Goal: Task Accomplishment & Management: Complete application form

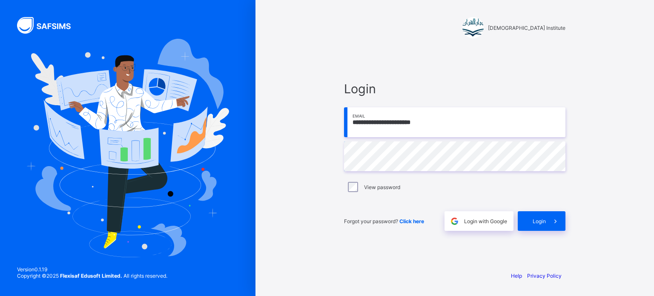
click at [354, 192] on div "View password" at bounding box center [454, 187] width 221 height 18
click at [547, 217] on span at bounding box center [556, 221] width 20 height 20
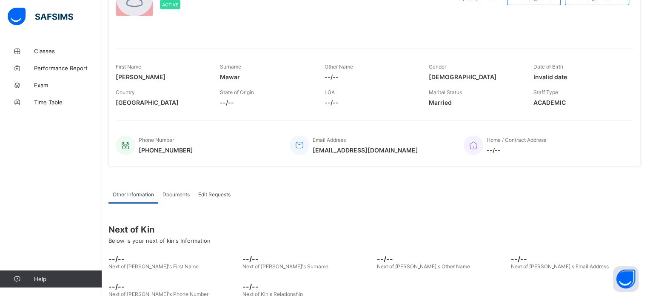
scroll to position [129, 0]
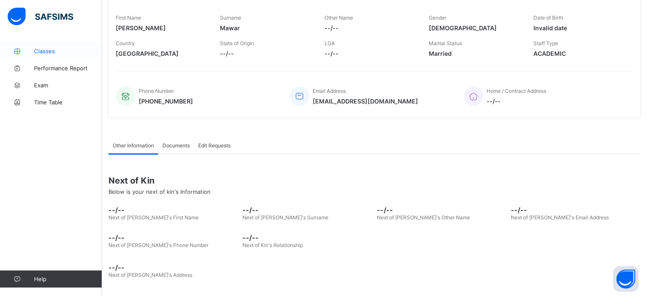
click at [29, 57] on link "Classes" at bounding box center [51, 51] width 102 height 17
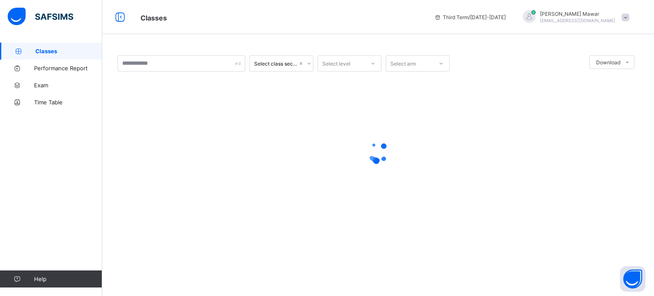
click at [177, 189] on div "Select class section Select level Select arm Download Pdf Report Excel Report ×…" at bounding box center [378, 148] width 552 height 296
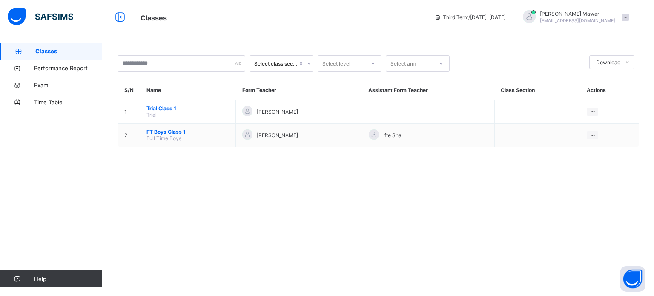
click at [167, 172] on div "Select class section Select level Select arm Download Pdf Report Excel Report S…" at bounding box center [378, 148] width 552 height 296
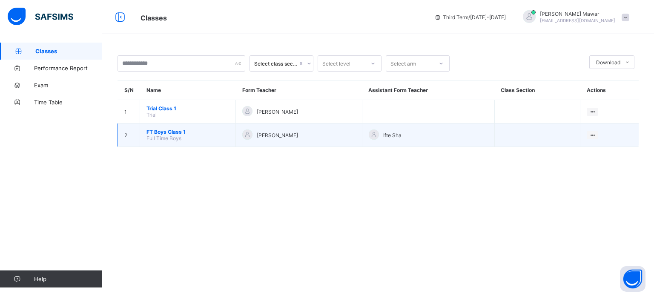
click at [162, 133] on span "FT Boys Class 1" at bounding box center [187, 132] width 83 height 6
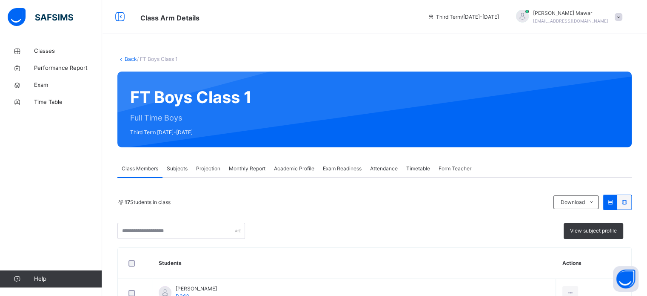
click at [209, 175] on div "Projection" at bounding box center [208, 168] width 33 height 17
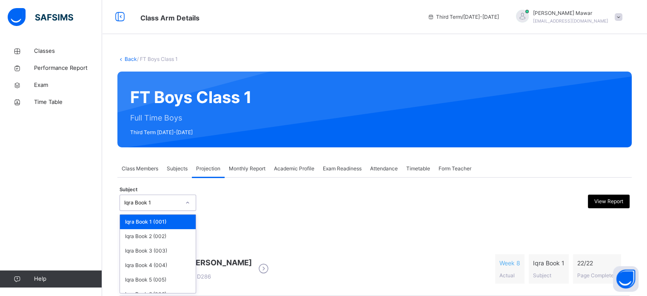
scroll to position [45, 0]
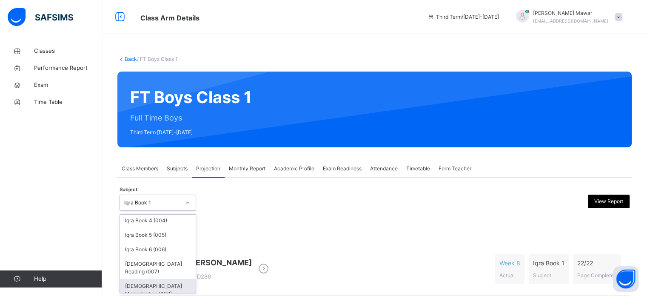
click at [132, 279] on div "[DEMOGRAPHIC_DATA] Memorisation (008)" at bounding box center [158, 290] width 76 height 22
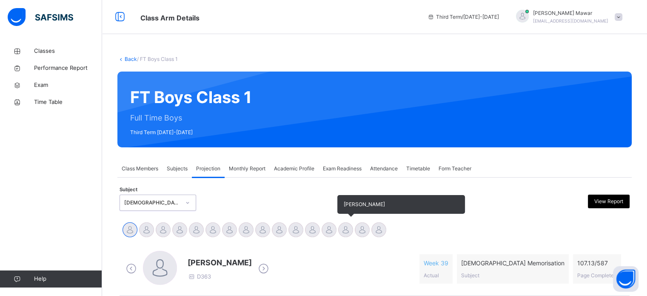
click at [345, 222] on div at bounding box center [345, 229] width 15 height 15
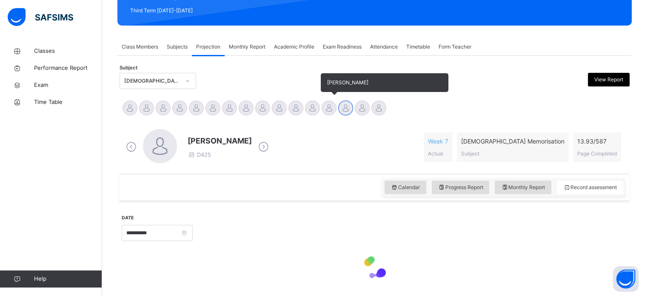
click at [329, 111] on div at bounding box center [329, 107] width 15 height 15
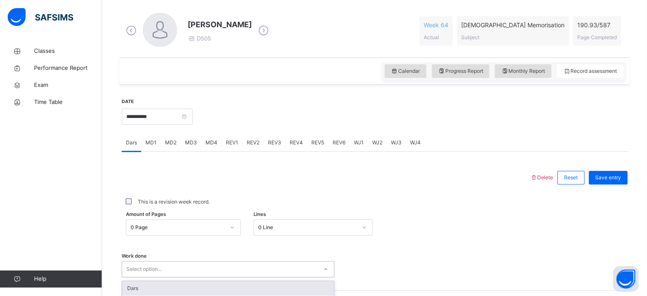
scroll to position [232, 0]
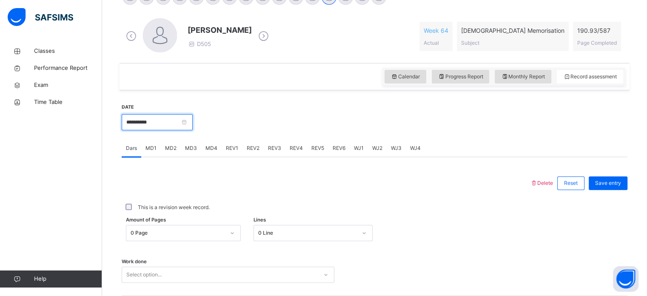
click at [138, 120] on input "**********" at bounding box center [157, 122] width 71 height 16
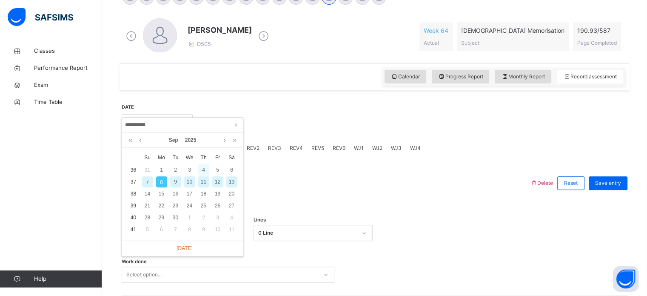
click at [206, 172] on div "4" at bounding box center [203, 169] width 11 height 11
type input "**********"
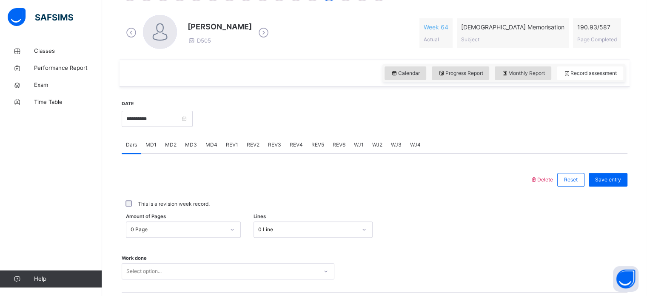
scroll to position [236, 0]
click at [231, 141] on span "REV1" at bounding box center [232, 144] width 12 height 8
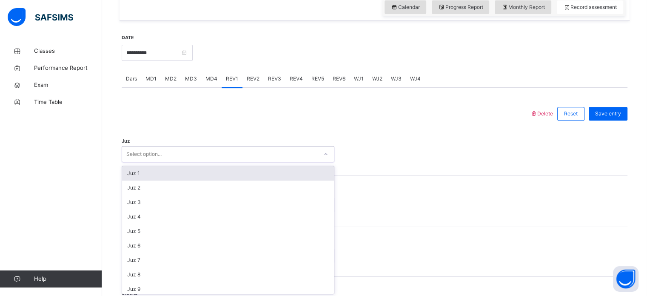
scroll to position [303, 0]
click at [129, 169] on div "Juz 1" at bounding box center [228, 172] width 212 height 14
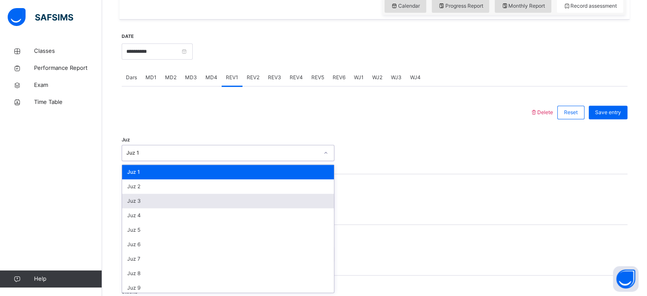
click at [133, 203] on div "Juz 3" at bounding box center [228, 201] width 212 height 14
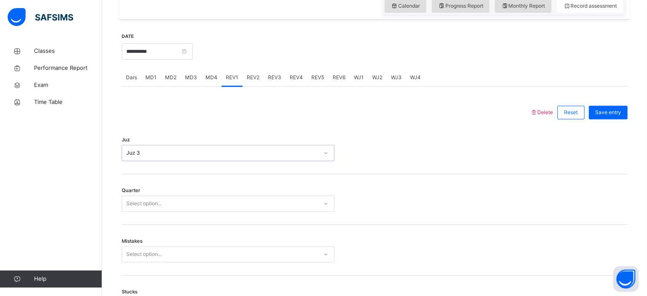
click at [126, 149] on div "Juz 3" at bounding box center [222, 153] width 192 height 8
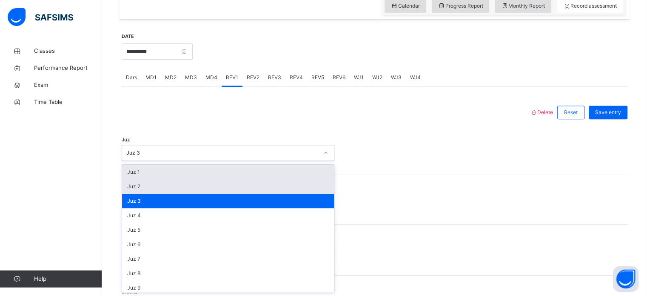
click at [126, 192] on div "Juz 2" at bounding box center [228, 186] width 212 height 14
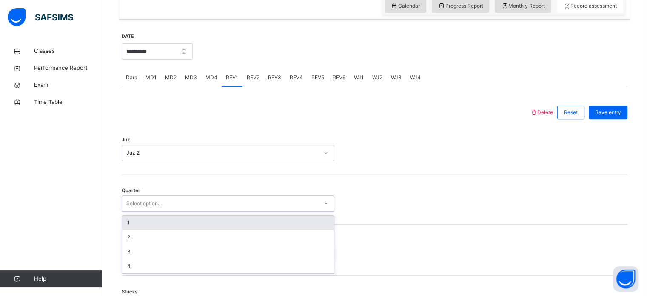
click at [126, 226] on div "1" at bounding box center [228, 222] width 212 height 14
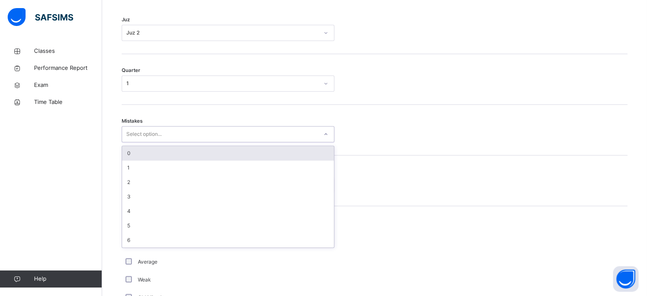
scroll to position [424, 0]
click at [128, 155] on div "0" at bounding box center [228, 152] width 212 height 14
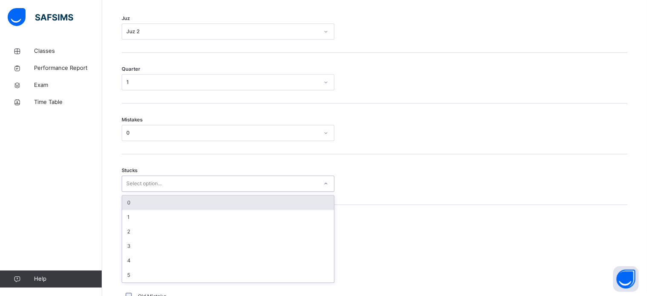
type input "*"
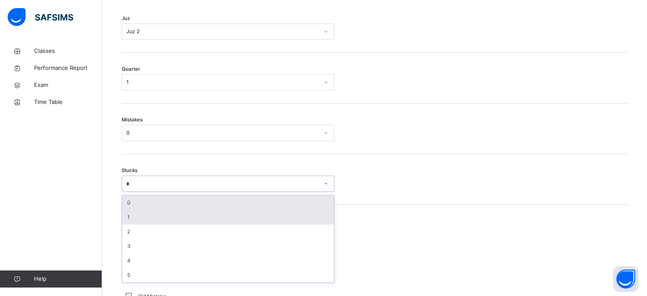
click at [123, 215] on div "1" at bounding box center [228, 217] width 212 height 14
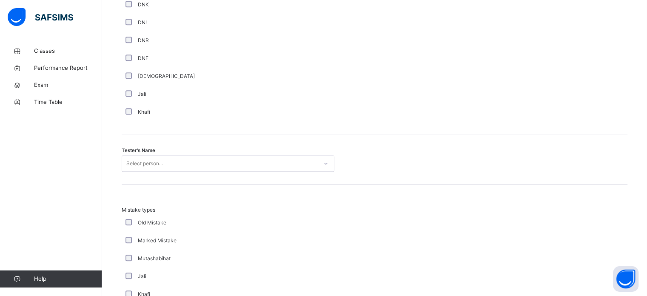
scroll to position [827, 0]
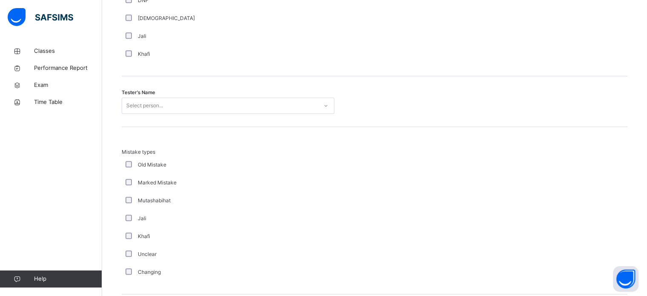
click at [577, 201] on div "Mistake types Old Mistake Marked Mistake Mutashabihat [PERSON_NAME] Unclear Cha…" at bounding box center [375, 214] width 506 height 133
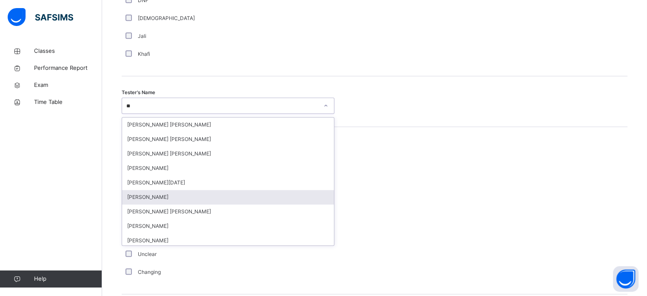
type input "***"
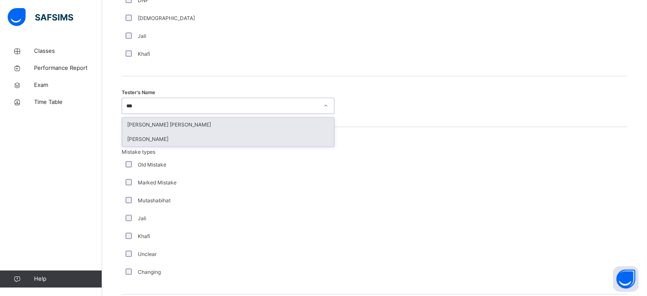
click at [136, 140] on div "[PERSON_NAME]" at bounding box center [228, 139] width 212 height 14
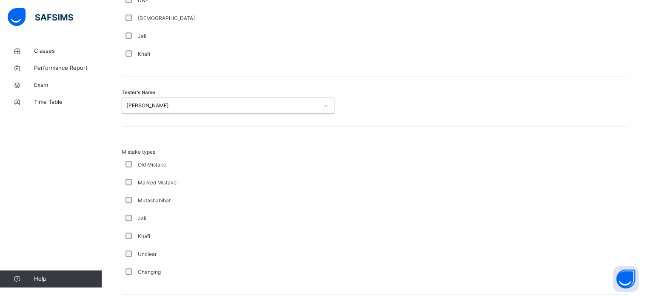
scroll to position [936, 0]
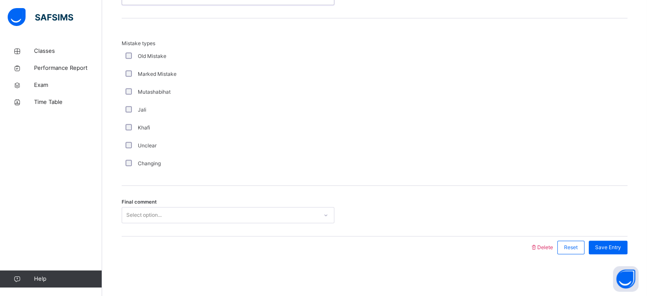
click at [134, 227] on div "Final comment Select option..." at bounding box center [375, 211] width 506 height 51
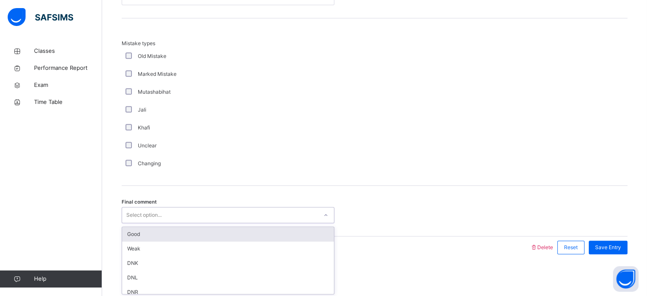
click at [129, 227] on div "Good" at bounding box center [228, 234] width 212 height 14
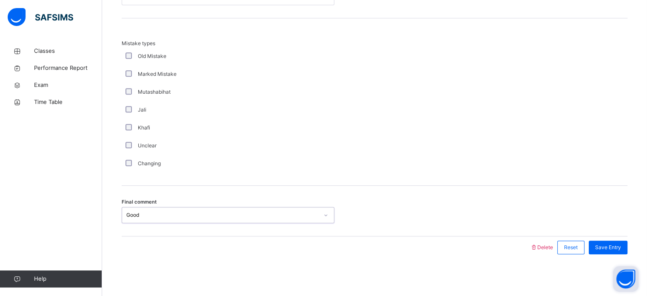
click at [627, 278] on button "Open asap" at bounding box center [626, 279] width 26 height 26
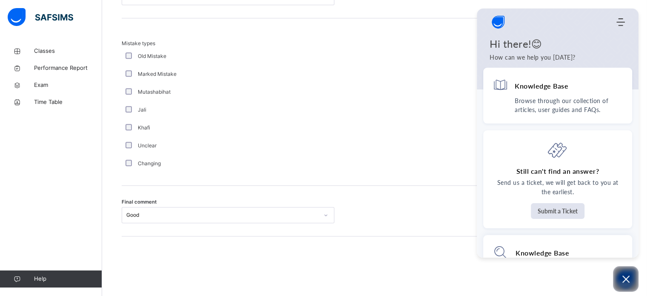
click at [478, 158] on div "Knowledge Base Browse through our collection of articles, user guides and FAQs.…" at bounding box center [558, 163] width 162 height 190
click at [633, 287] on button "Open asap" at bounding box center [626, 279] width 26 height 26
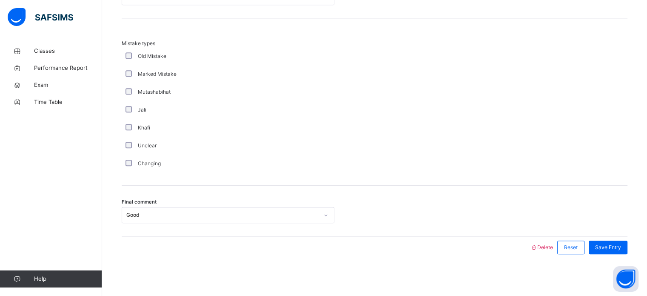
click at [639, 258] on h1 "Hi there!😊" at bounding box center [639, 258] width 0 height 0
click at [621, 245] on span "Save Entry" at bounding box center [608, 247] width 26 height 8
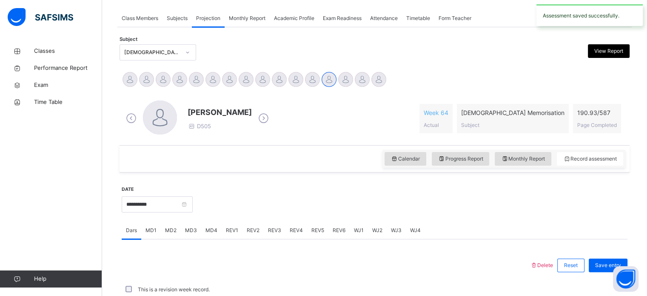
scroll to position [343, 0]
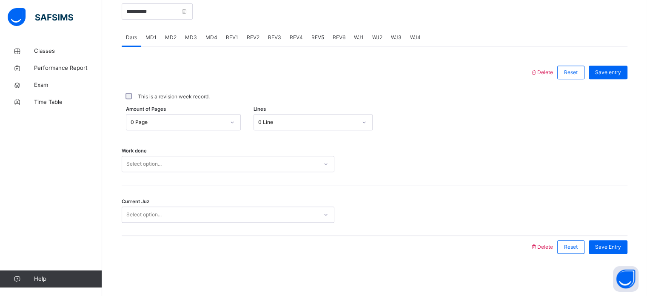
click at [138, 177] on div "Work done Select option..." at bounding box center [375, 160] width 506 height 51
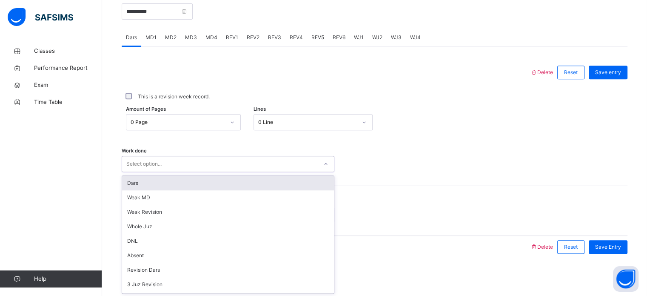
scroll to position [114, 0]
click at [124, 182] on div "5 Juz Revision" at bounding box center [228, 184] width 212 height 14
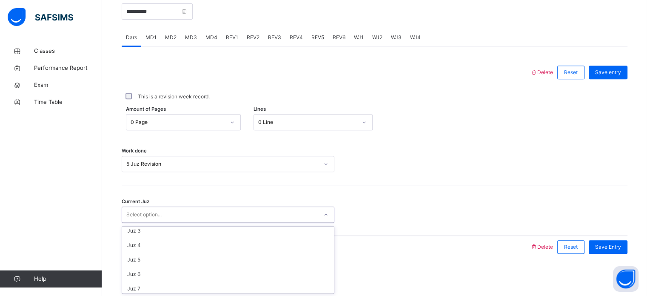
scroll to position [34, 0]
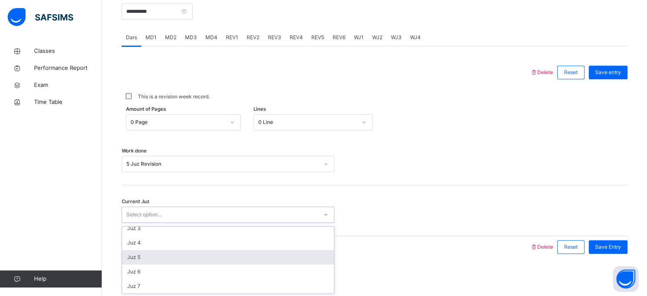
click at [133, 250] on div "Juz 5" at bounding box center [228, 257] width 212 height 14
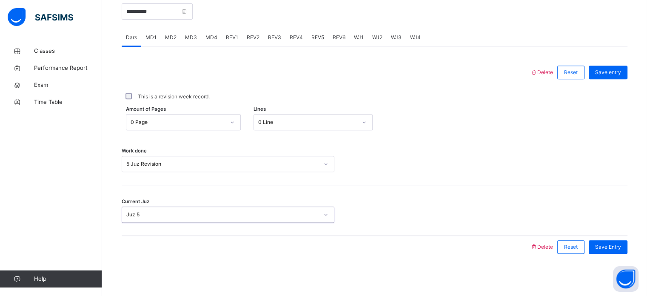
click at [615, 267] on button "Open asap" at bounding box center [626, 279] width 26 height 26
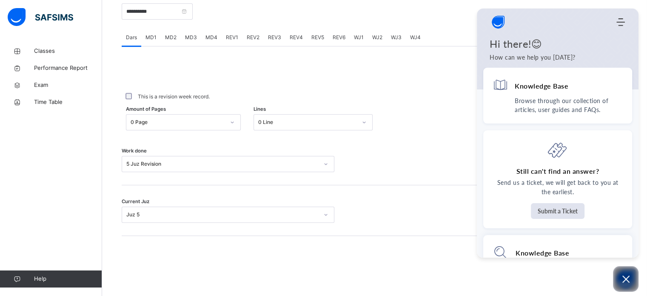
click at [632, 252] on div "Knowledge Base Browse through our collection of articles, user guides and FAQs.…" at bounding box center [558, 163] width 162 height 190
click at [632, 277] on button "Open asap" at bounding box center [626, 279] width 26 height 26
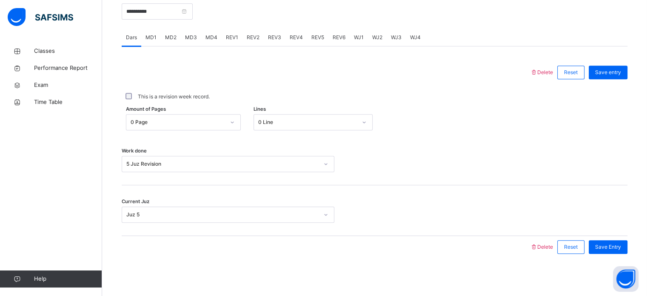
click at [639, 258] on div "Still can't find an answer? Send us a ticket, we will get back to you at the ea…" at bounding box center [639, 258] width 0 height 0
click at [628, 253] on div "Save Entry" at bounding box center [608, 247] width 39 height 14
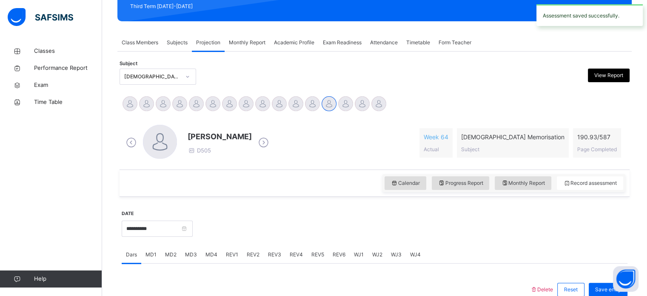
scroll to position [131, 0]
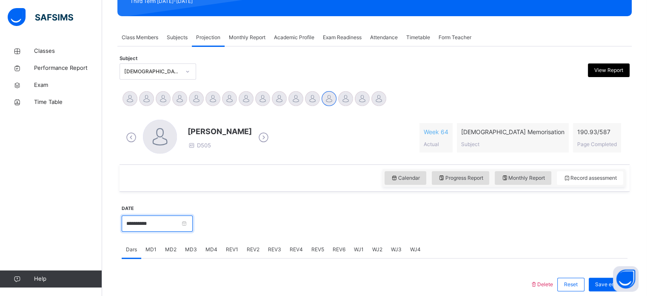
click at [129, 220] on input "**********" at bounding box center [157, 223] width 71 height 16
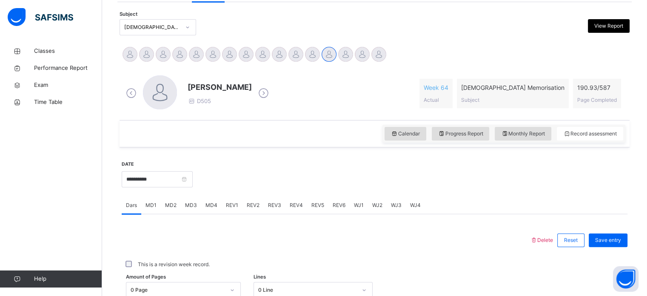
scroll to position [176, 0]
click at [545, 129] on span "Monthly Report" at bounding box center [523, 133] width 44 height 8
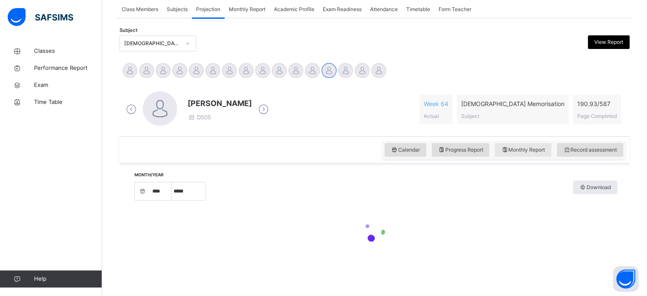
select select "****"
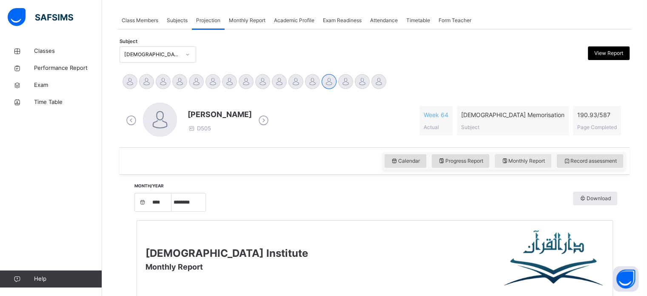
scroll to position [162, 0]
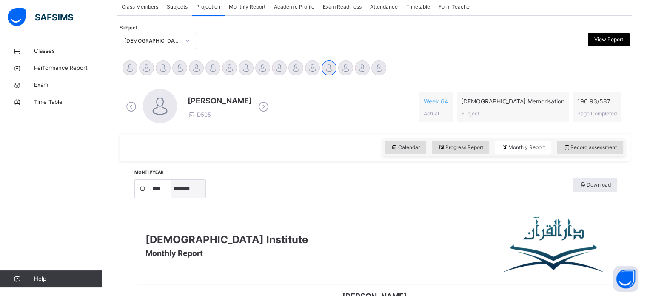
click at [186, 195] on select "***** ******** ***** ***** *** **** **** ****** ********* ******* ******** ****…" at bounding box center [189, 189] width 34 height 18
click at [174, 132] on div "[PERSON_NAME] D505 Week 64 Actual [DEMOGRAPHIC_DATA] Memorisation Subject 190.9…" at bounding box center [375, 106] width 510 height 53
click at [190, 180] on select "***** ******** ***** ***** *** **** **** ****** ********* ******* ******** ****…" at bounding box center [189, 189] width 34 height 18
click at [0, 150] on div "Classes Performance Report Exam Time Table Help" at bounding box center [51, 165] width 102 height 262
click at [186, 183] on select "***** ******** ***** ***** *** **** **** ****** ********* ******* ******** ****…" at bounding box center [189, 189] width 34 height 18
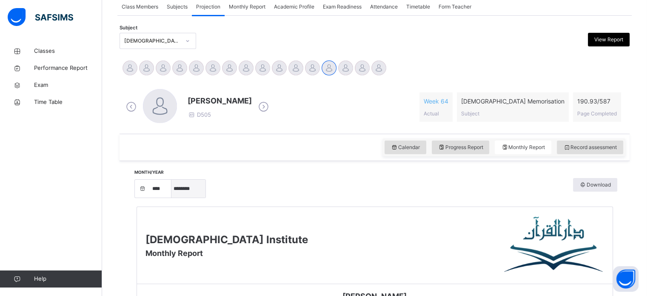
select select "*"
click at [175, 182] on select "***** ******** ***** ***** *** **** **** ****** ********* ******* ******** ****…" at bounding box center [189, 189] width 34 height 18
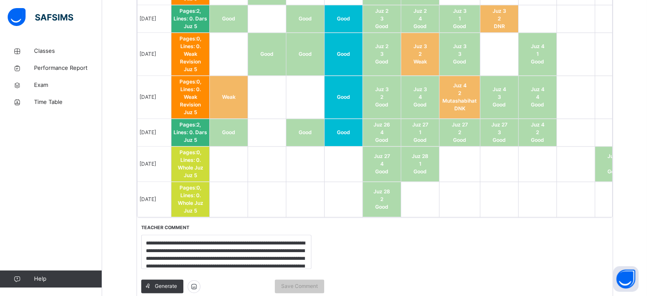
scroll to position [1307, 0]
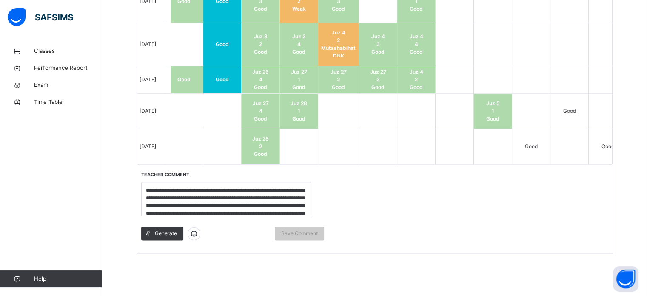
scroll to position [0, 138]
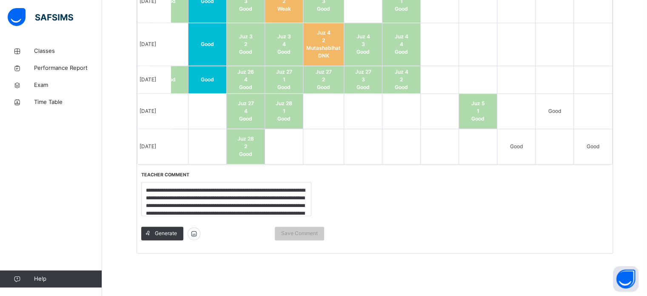
click at [580, 122] on td at bounding box center [593, 111] width 38 height 35
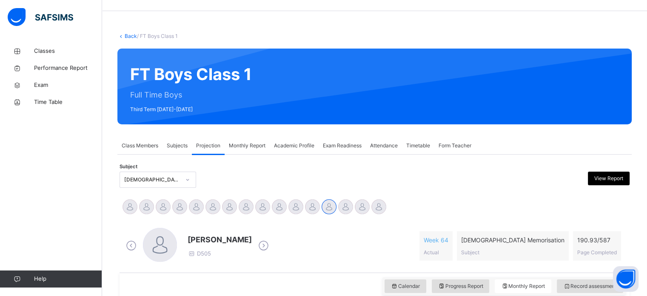
scroll to position [0, 0]
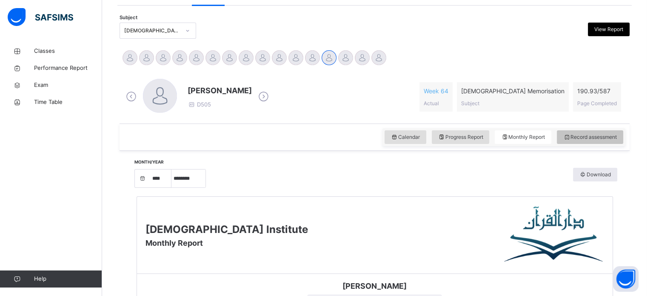
click at [610, 139] on span "Record assessment" at bounding box center [591, 137] width 54 height 8
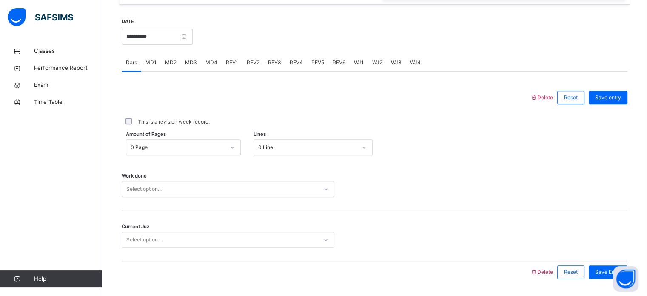
scroll to position [313, 0]
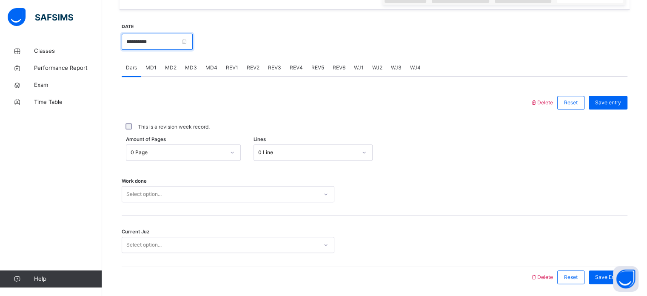
click at [132, 48] on input "**********" at bounding box center [157, 42] width 71 height 16
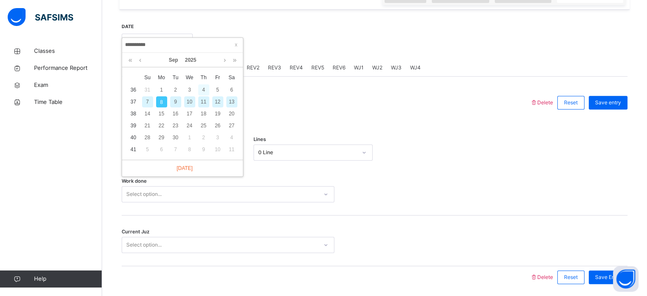
click at [202, 93] on div "4" at bounding box center [203, 89] width 11 height 11
type input "**********"
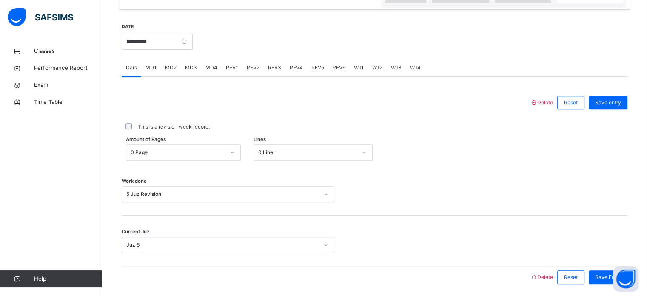
click at [260, 71] on div "REV2" at bounding box center [253, 67] width 21 height 17
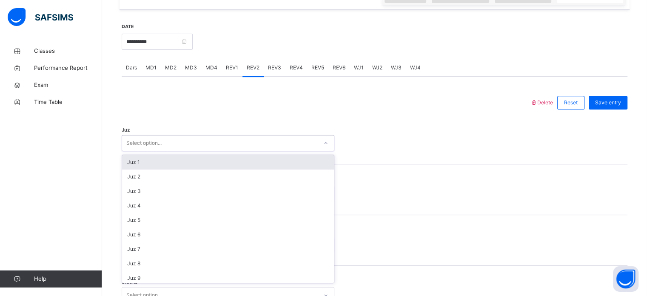
click at [130, 167] on div "Juz 1" at bounding box center [228, 162] width 212 height 14
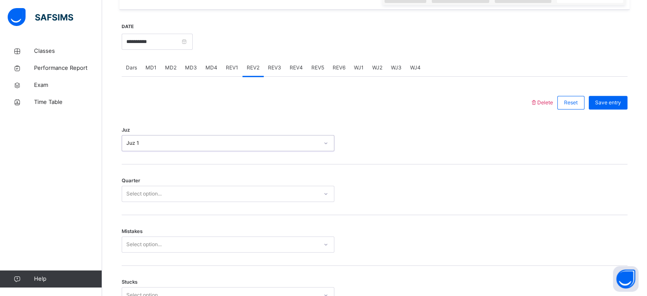
click at [126, 142] on div "Juz 1" at bounding box center [222, 143] width 192 height 8
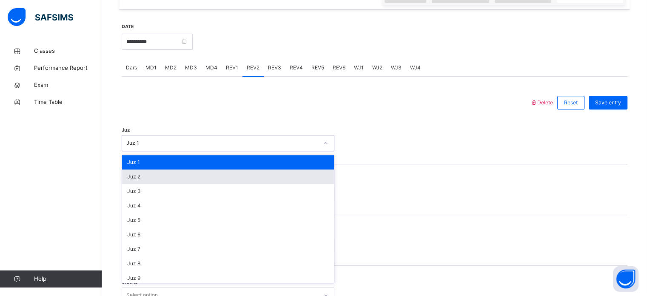
click at [127, 179] on div "Juz 2" at bounding box center [228, 176] width 212 height 14
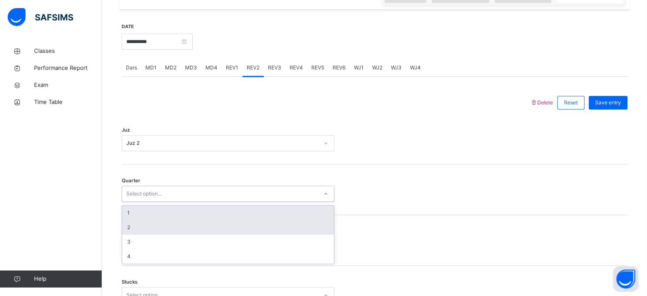
click at [123, 228] on div "2" at bounding box center [228, 227] width 212 height 14
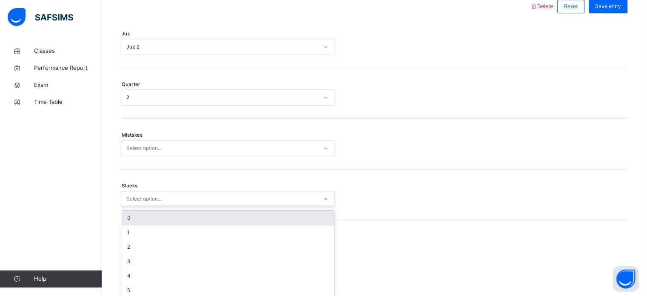
scroll to position [414, 0]
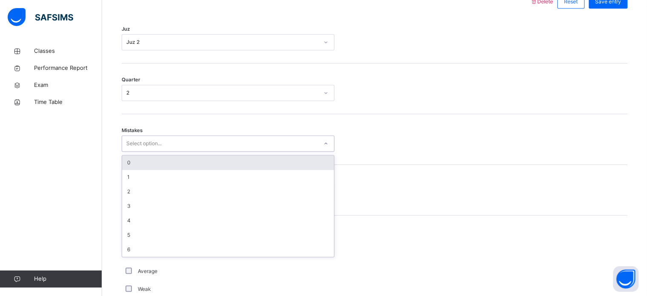
click at [128, 163] on div "0" at bounding box center [228, 162] width 212 height 14
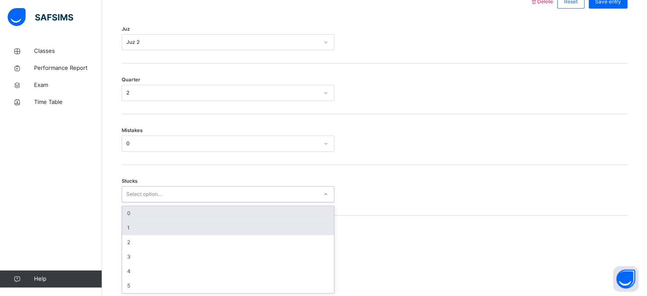
click at [126, 225] on div "1" at bounding box center [228, 227] width 212 height 14
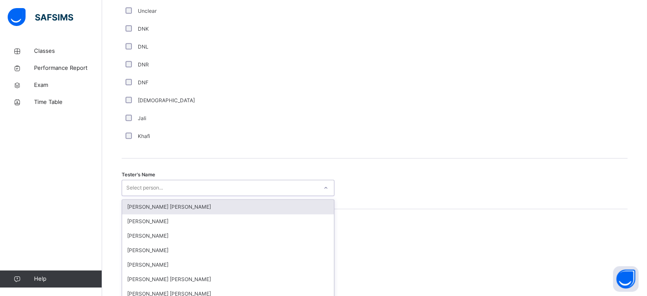
scroll to position [780, 0]
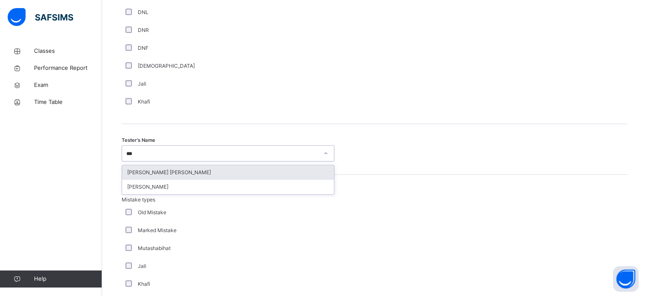
type input "****"
click at [124, 175] on div "[PERSON_NAME] [PERSON_NAME]" at bounding box center [228, 172] width 212 height 14
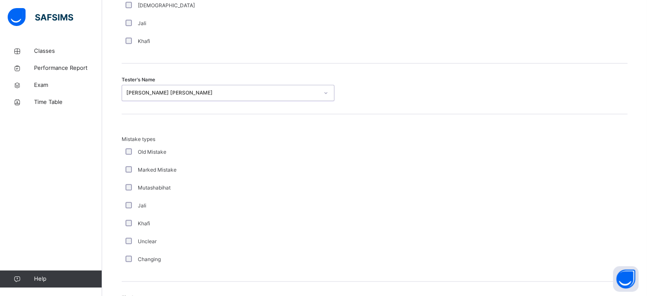
scroll to position [936, 0]
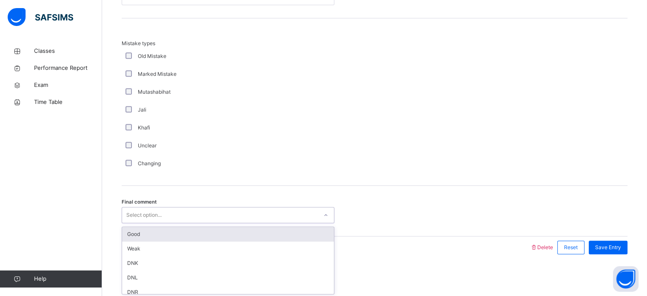
click at [127, 232] on div "Good" at bounding box center [228, 234] width 212 height 14
click at [611, 241] on div "Save Entry" at bounding box center [608, 247] width 39 height 14
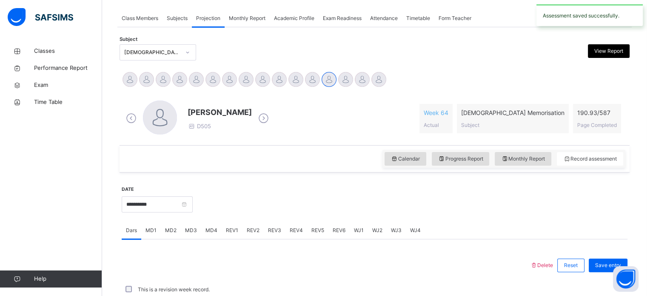
scroll to position [343, 0]
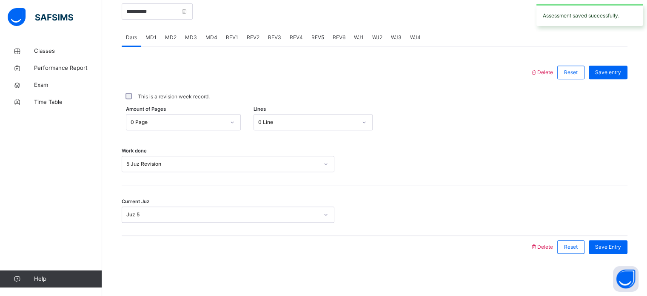
click at [261, 45] on div "REV2" at bounding box center [253, 37] width 21 height 17
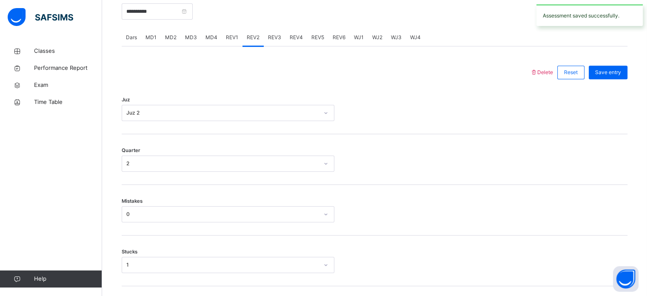
scroll to position [936, 0]
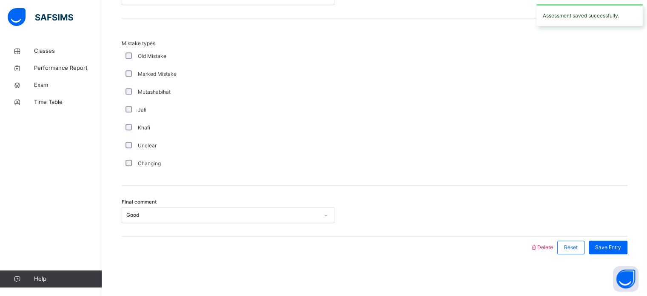
click at [131, 227] on div "Final comment Good" at bounding box center [375, 211] width 506 height 51
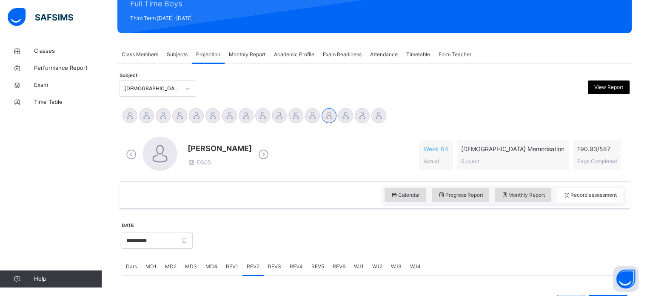
scroll to position [0, 0]
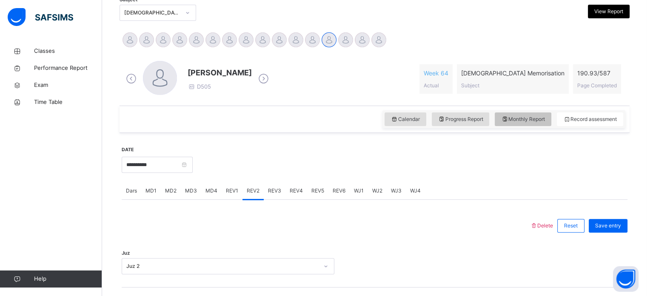
click at [538, 125] on div "Monthly Report" at bounding box center [523, 119] width 57 height 14
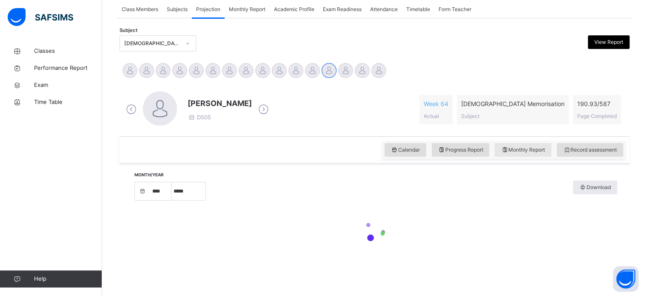
select select "****"
select select "*"
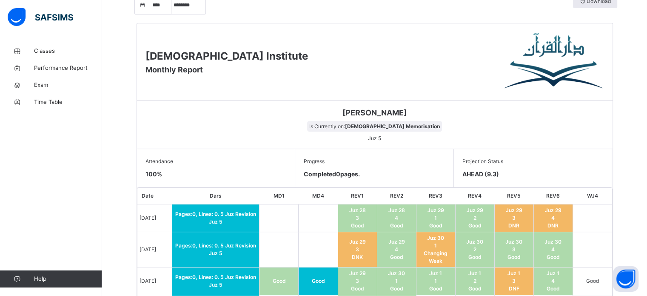
scroll to position [455, 0]
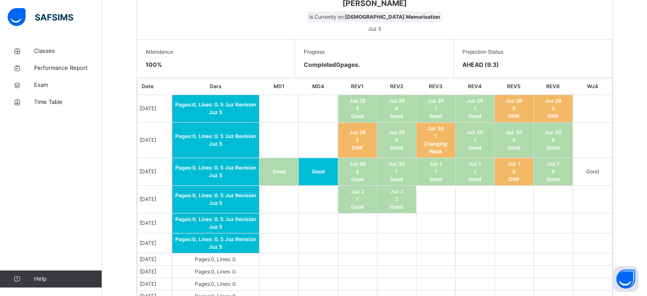
click at [607, 160] on td "Good" at bounding box center [592, 172] width 39 height 28
click at [609, 165] on td "Good" at bounding box center [592, 172] width 39 height 28
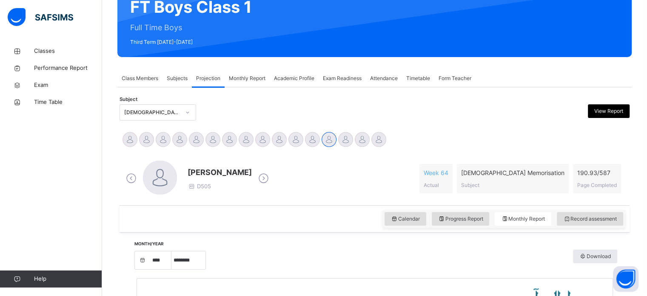
scroll to position [90, 0]
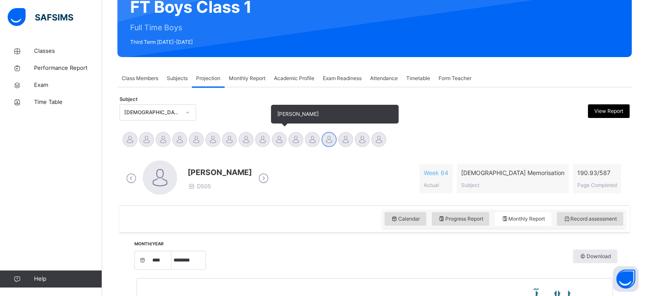
click at [283, 139] on div at bounding box center [279, 139] width 15 height 15
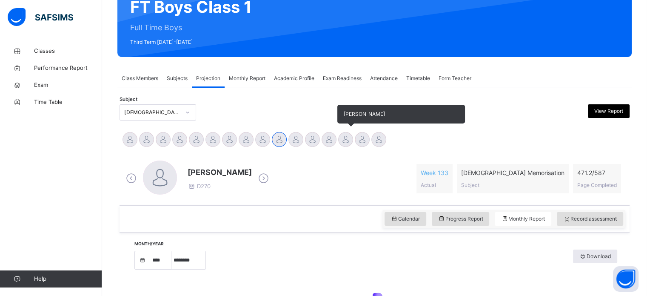
click at [339, 138] on div at bounding box center [345, 139] width 15 height 15
click at [329, 134] on div at bounding box center [329, 139] width 15 height 15
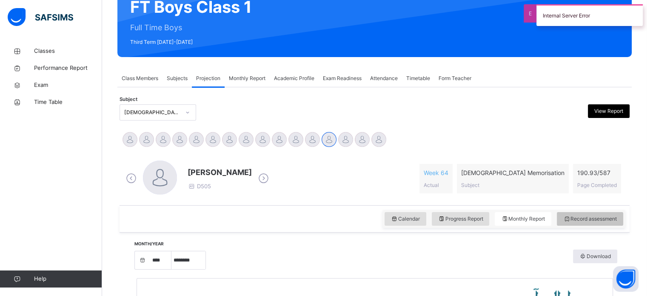
click at [621, 223] on div "Record assessment" at bounding box center [590, 219] width 66 height 14
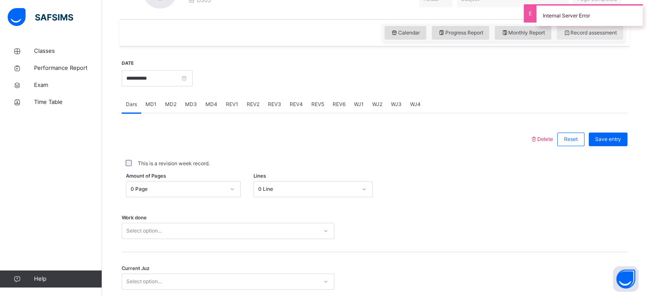
scroll to position [290, 0]
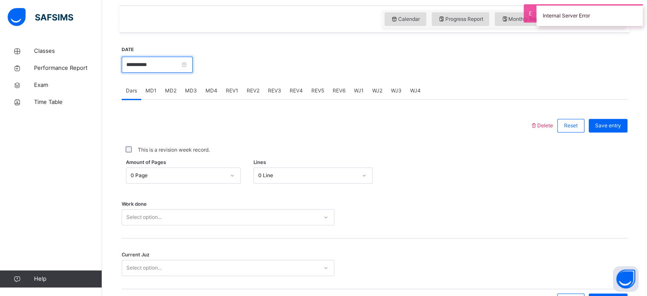
click at [193, 60] on input "**********" at bounding box center [157, 65] width 71 height 16
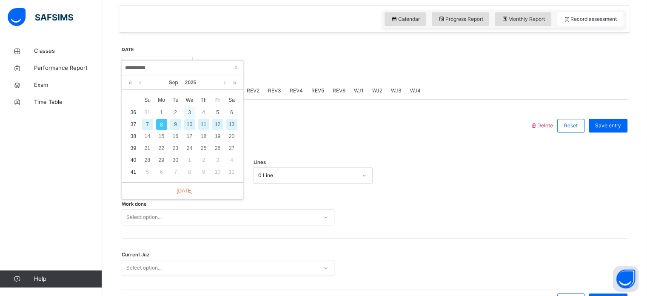
click at [189, 112] on div "3" at bounding box center [189, 112] width 11 height 11
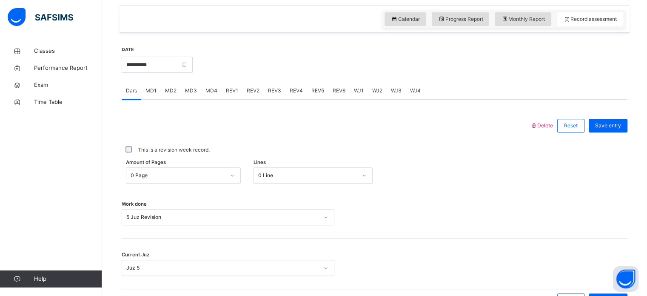
click at [150, 94] on div "MD1" at bounding box center [151, 90] width 20 height 17
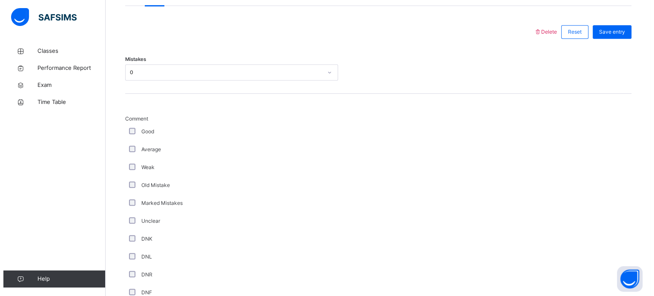
scroll to position [364, 0]
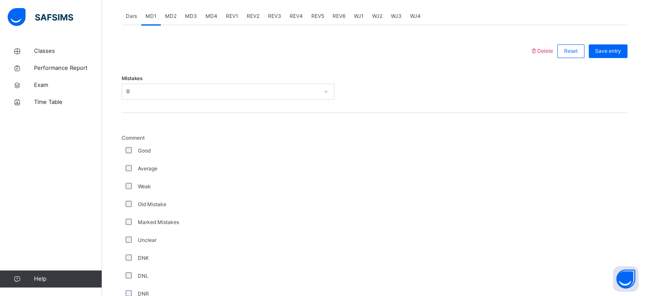
click at [553, 48] on span "Delete" at bounding box center [541, 51] width 23 height 6
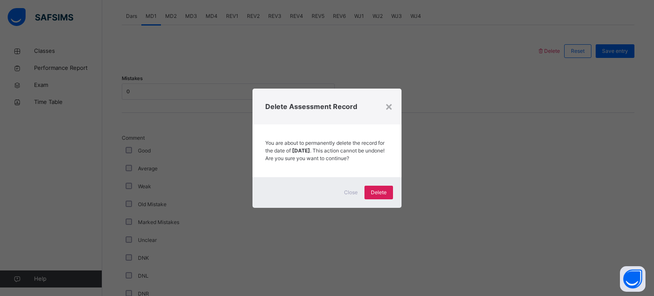
click at [387, 184] on div "Close Delete" at bounding box center [326, 192] width 149 height 31
click at [378, 195] on span "Delete" at bounding box center [379, 193] width 16 height 8
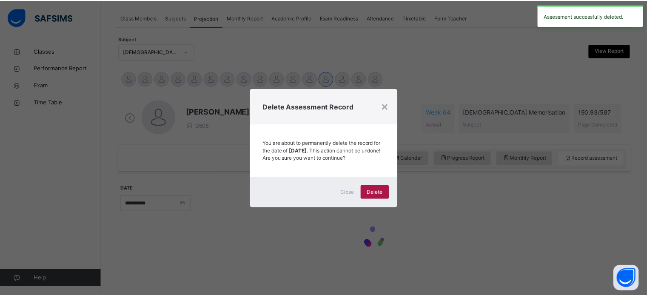
scroll to position [150, 0]
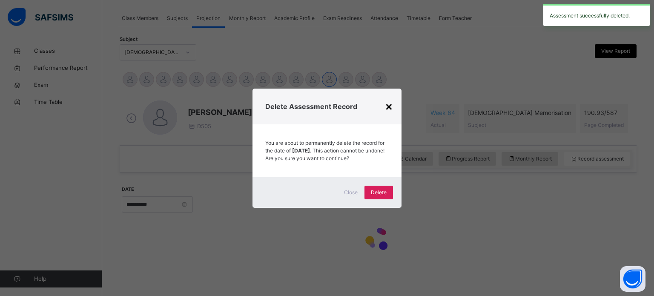
click at [389, 97] on div "×" at bounding box center [389, 106] width 8 height 18
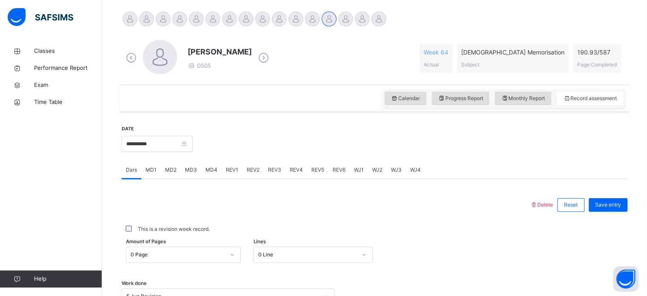
scroll to position [218, 0]
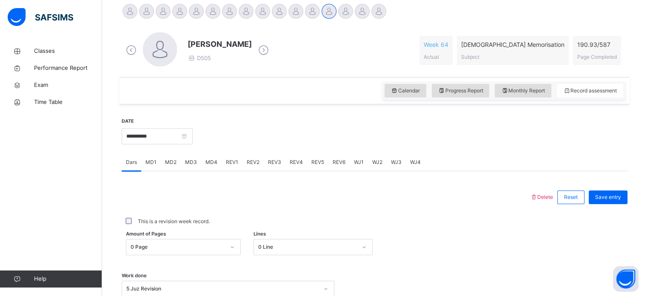
click at [165, 168] on div "MD2" at bounding box center [171, 162] width 20 height 17
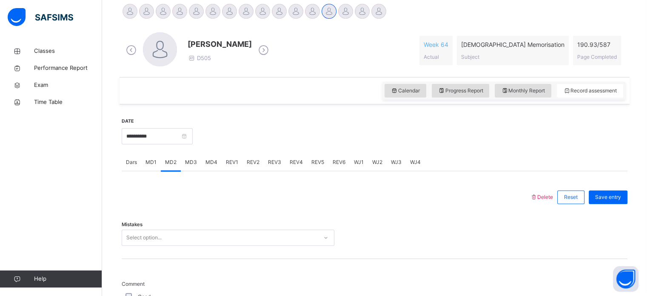
click at [157, 168] on div "MD1" at bounding box center [151, 162] width 20 height 17
click at [210, 162] on span "MD4" at bounding box center [212, 162] width 12 height 8
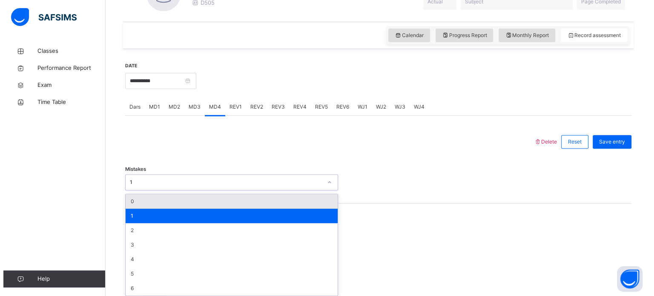
scroll to position [277, 0]
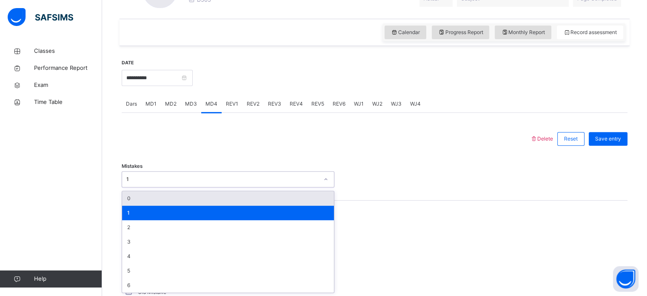
click at [550, 139] on span "Delete" at bounding box center [541, 138] width 23 height 6
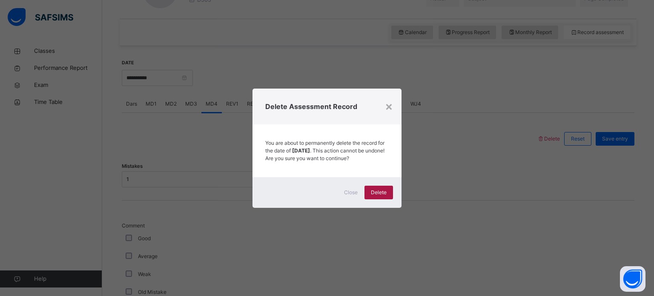
click at [390, 199] on div "Delete" at bounding box center [378, 193] width 29 height 14
click at [389, 101] on div "×" at bounding box center [389, 106] width 8 height 18
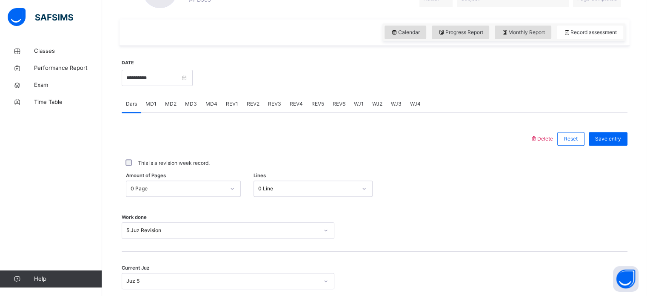
click at [233, 111] on div "REV1" at bounding box center [232, 103] width 21 height 17
click at [246, 110] on div "REV2" at bounding box center [253, 103] width 21 height 17
click at [256, 112] on div "REV2" at bounding box center [253, 103] width 21 height 17
click at [267, 110] on div "REV3" at bounding box center [275, 103] width 22 height 17
click at [281, 112] on div "REV3" at bounding box center [275, 103] width 22 height 17
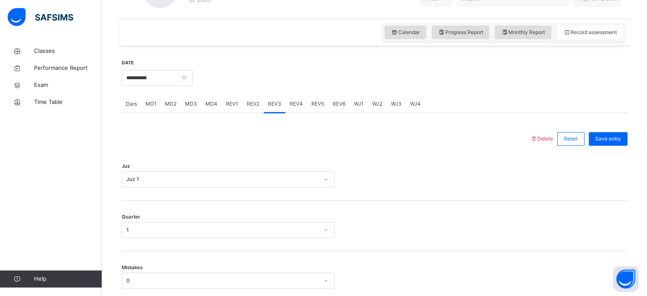
click at [293, 112] on div "REV4" at bounding box center [297, 103] width 22 height 17
click at [311, 110] on div "REV5" at bounding box center [317, 103] width 21 height 17
click at [318, 109] on div "REV5" at bounding box center [317, 103] width 21 height 17
click at [364, 111] on div "WJ1" at bounding box center [359, 103] width 18 height 17
click at [372, 110] on div "WJ2" at bounding box center [377, 103] width 19 height 17
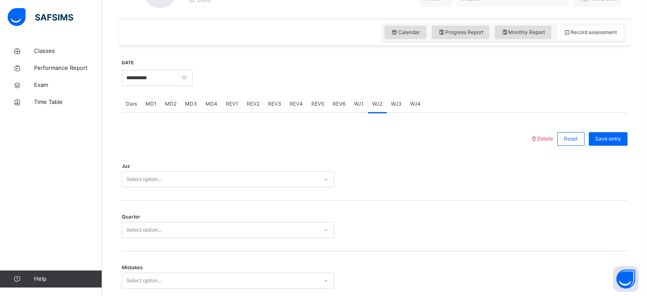
click at [345, 112] on div "REV6" at bounding box center [339, 103] width 21 height 17
click at [329, 112] on div "REV6" at bounding box center [339, 103] width 21 height 17
click at [281, 111] on div "REV3" at bounding box center [275, 103] width 22 height 17
click at [356, 109] on div "WJ1" at bounding box center [359, 103] width 18 height 17
click at [418, 106] on span "WJ4" at bounding box center [415, 104] width 11 height 8
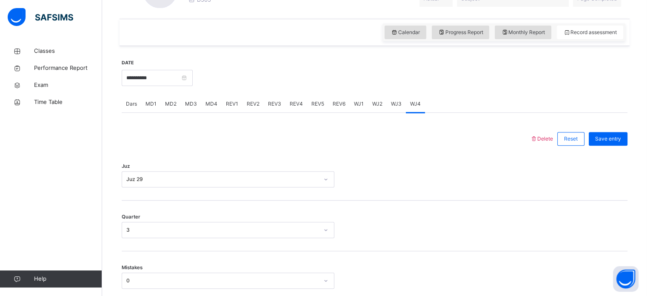
click at [263, 194] on div "Juz Juz 29" at bounding box center [375, 175] width 506 height 51
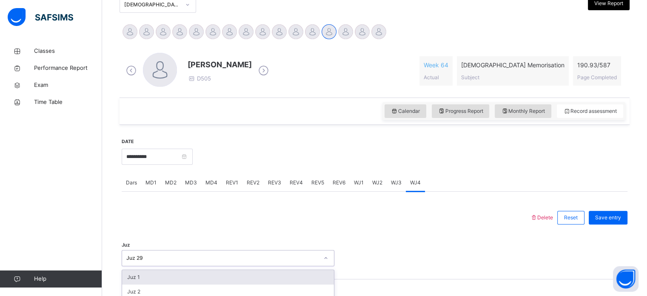
scroll to position [226, 0]
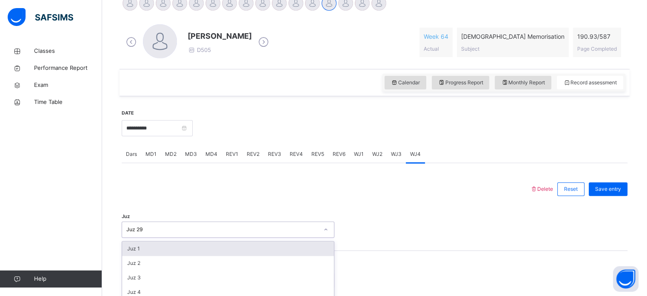
click at [346, 153] on div "REV6" at bounding box center [339, 154] width 21 height 17
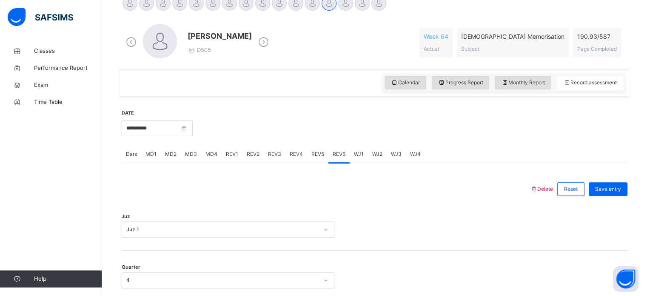
click at [401, 156] on div "WJ3" at bounding box center [396, 154] width 19 height 17
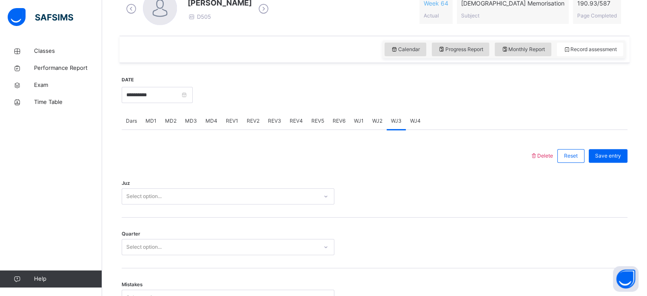
scroll to position [260, 0]
click at [434, 114] on div "Dars MD1 MD2 MD3 MD4 REV1 REV2 REV3 REV4 REV5 REV6 WJ1 WJ2 WJ3 WJ4" at bounding box center [375, 120] width 506 height 17
click at [417, 119] on span "WJ4" at bounding box center [415, 120] width 11 height 8
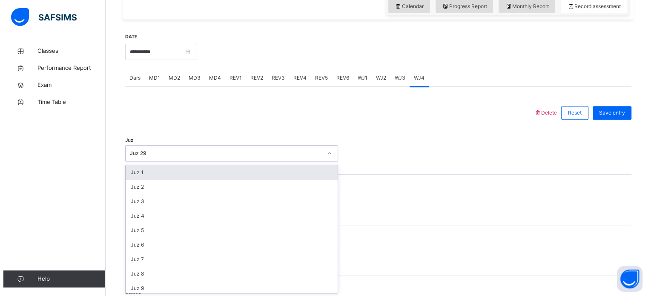
scroll to position [303, 0]
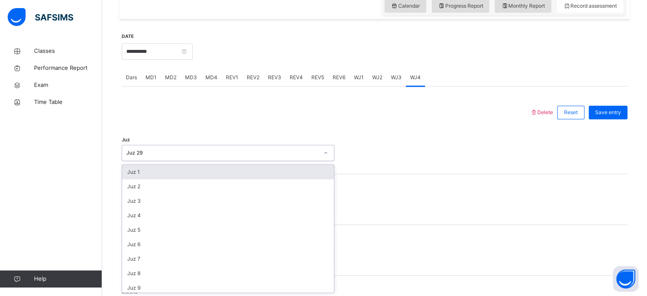
click at [553, 109] on span "Delete" at bounding box center [541, 112] width 23 height 6
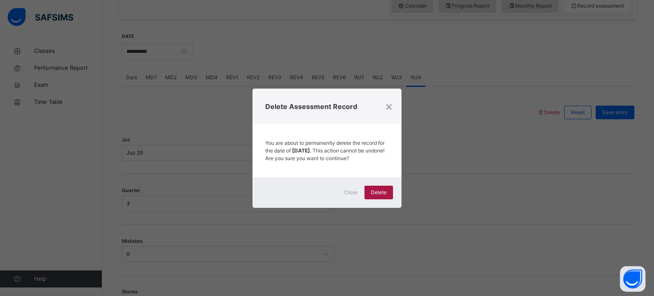
click at [387, 196] on div "Delete" at bounding box center [378, 193] width 29 height 14
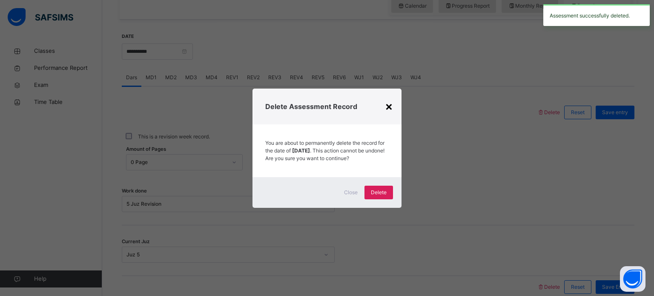
click at [385, 110] on div "×" at bounding box center [389, 106] width 8 height 18
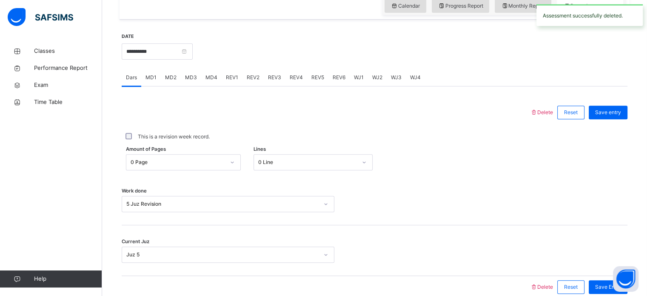
click at [381, 106] on div at bounding box center [326, 112] width 400 height 22
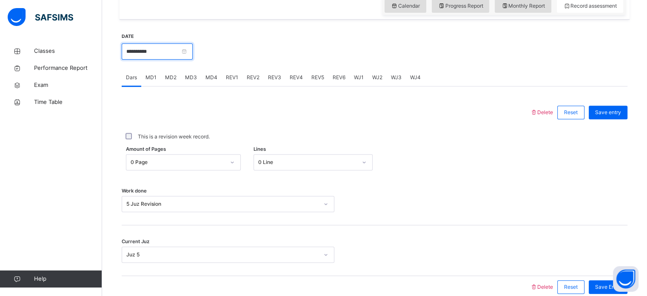
click at [133, 54] on input "**********" at bounding box center [157, 51] width 71 height 16
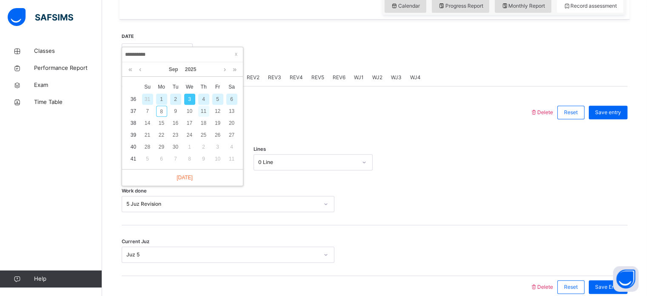
click at [203, 106] on div "11" at bounding box center [203, 111] width 11 height 11
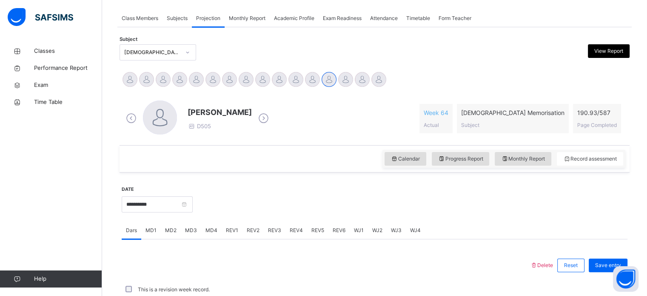
scroll to position [303, 0]
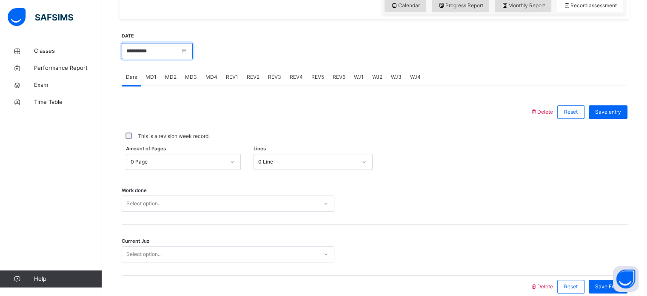
click at [189, 52] on input "**********" at bounding box center [157, 51] width 71 height 16
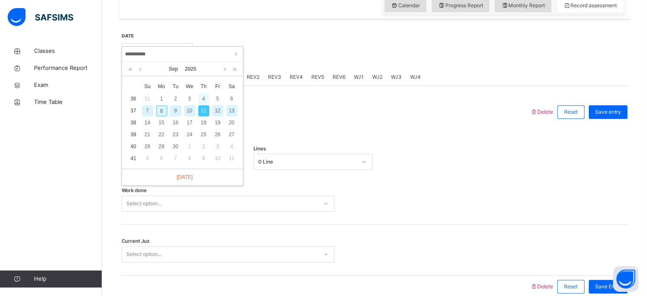
click at [204, 102] on div "4" at bounding box center [203, 98] width 11 height 11
type input "**********"
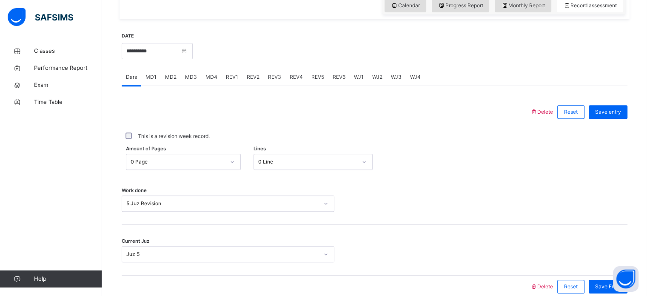
click at [261, 82] on div "REV2" at bounding box center [253, 77] width 21 height 17
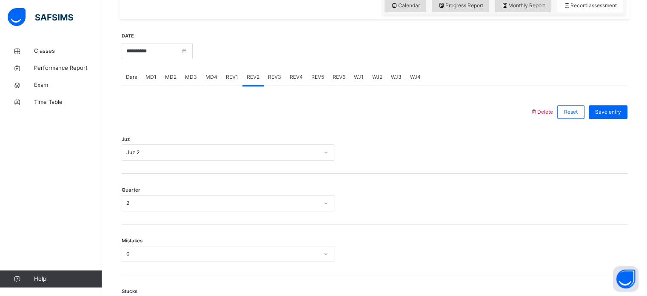
click at [276, 75] on span "REV3" at bounding box center [274, 77] width 13 height 8
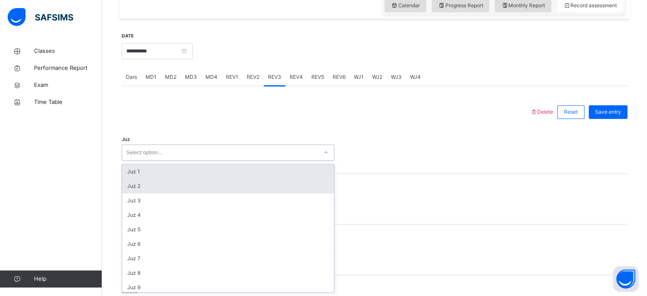
click at [129, 187] on div "Juz 2" at bounding box center [228, 186] width 212 height 14
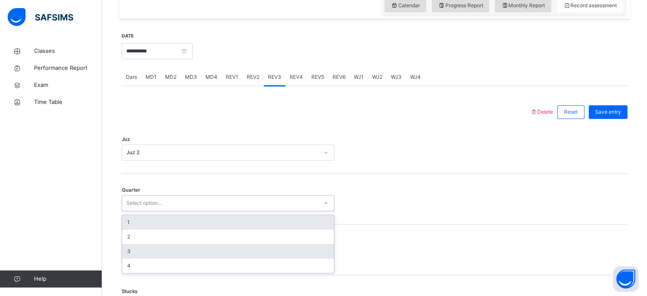
click at [126, 246] on div "3" at bounding box center [228, 251] width 212 height 14
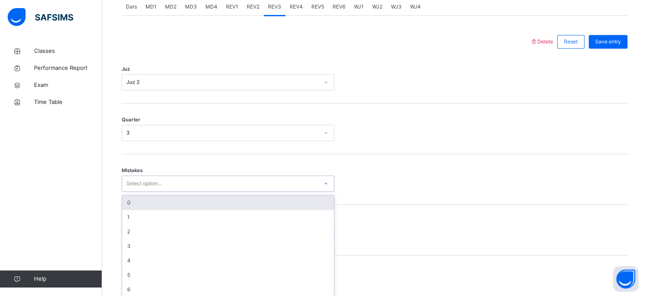
scroll to position [378, 0]
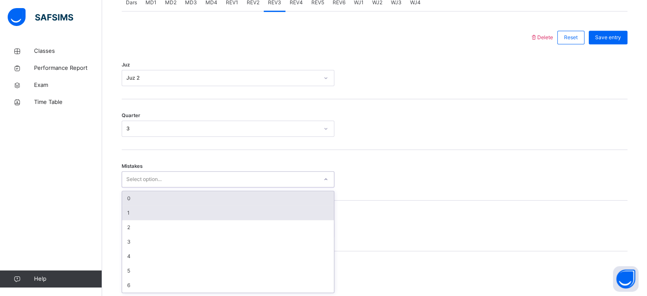
click at [124, 213] on div "1" at bounding box center [228, 213] width 212 height 14
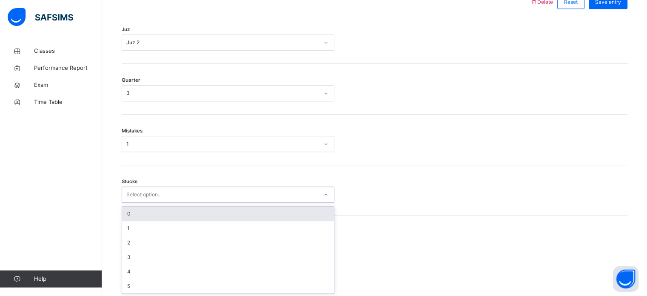
scroll to position [414, 0]
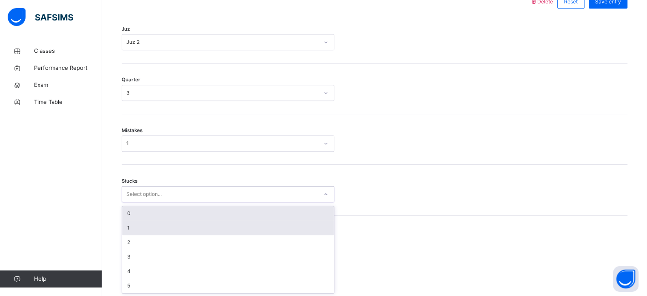
click at [123, 224] on div "1" at bounding box center [228, 227] width 212 height 14
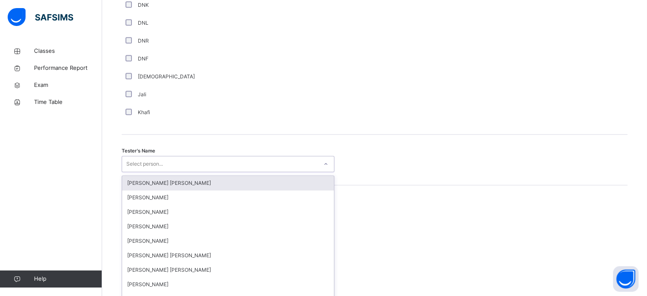
scroll to position [780, 0]
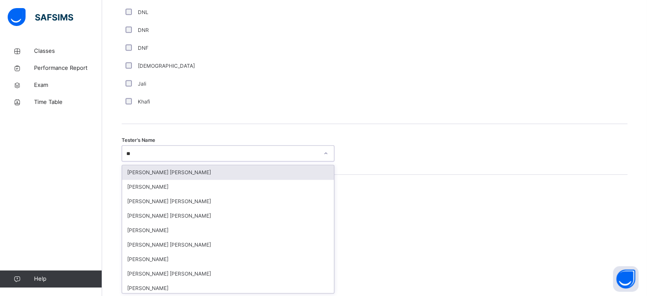
type input "***"
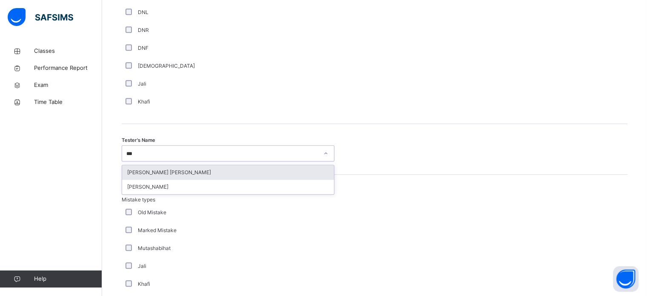
click at [132, 167] on div "[PERSON_NAME] [PERSON_NAME]" at bounding box center [228, 172] width 212 height 14
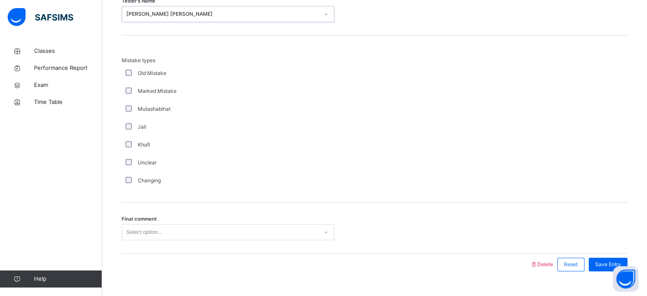
scroll to position [936, 0]
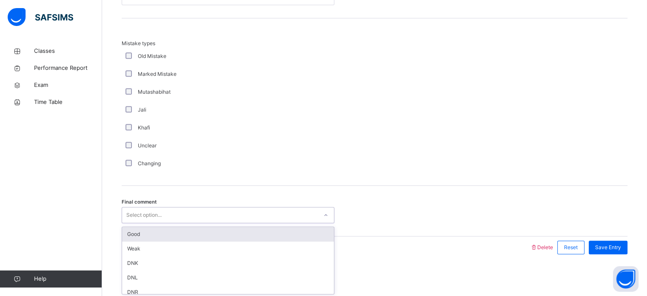
click at [128, 235] on div "Good" at bounding box center [228, 234] width 212 height 14
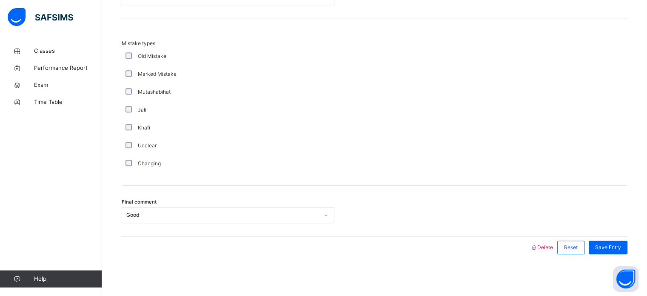
click at [627, 221] on div "Final comment Good" at bounding box center [375, 215] width 506 height 16
click at [621, 248] on span "Save Entry" at bounding box center [608, 247] width 26 height 8
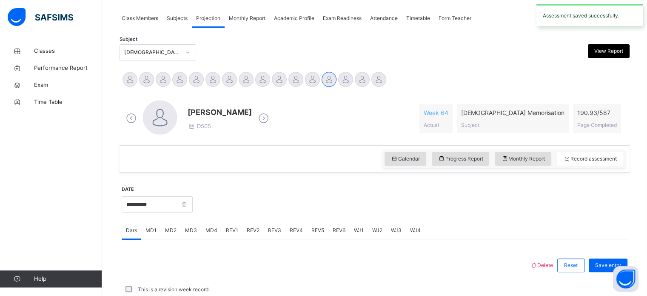
scroll to position [343, 0]
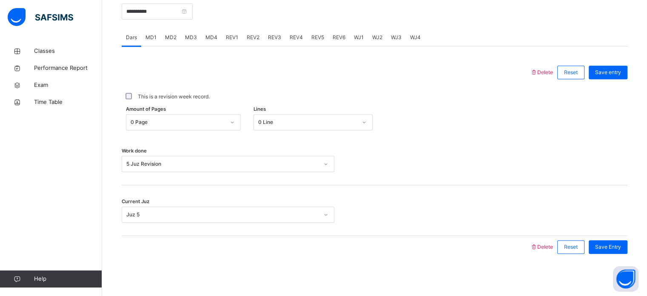
click at [286, 37] on div "REV4" at bounding box center [297, 37] width 22 height 17
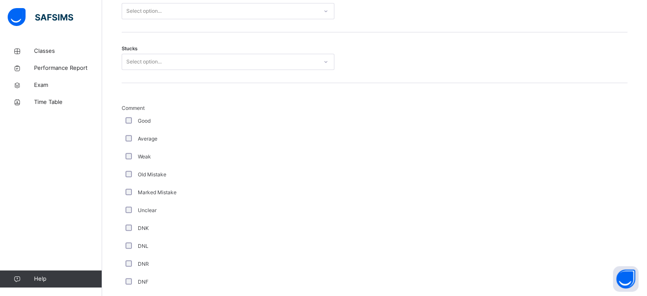
scroll to position [232, 0]
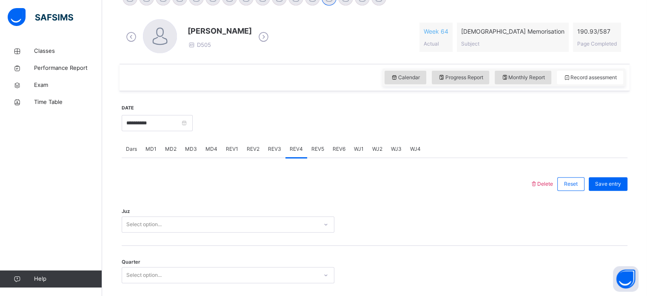
click at [269, 145] on span "REV3" at bounding box center [274, 149] width 13 height 8
click at [292, 141] on div "REV4" at bounding box center [297, 148] width 22 height 17
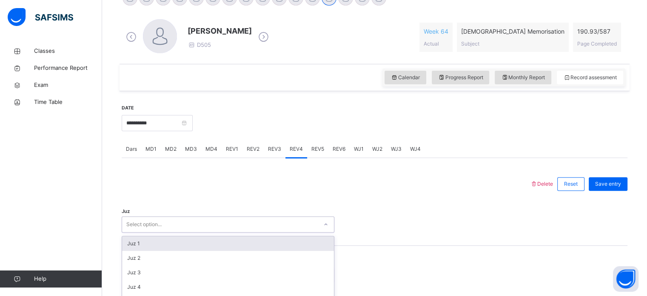
scroll to position [303, 0]
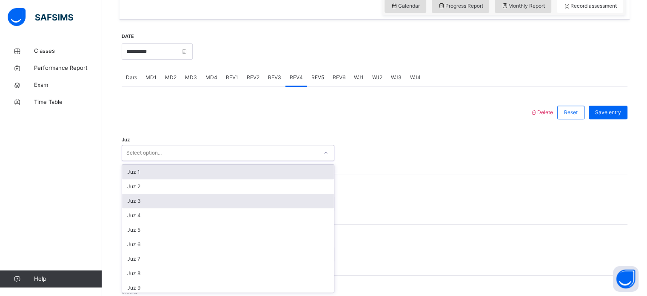
click at [133, 195] on div "Juz 3" at bounding box center [228, 201] width 212 height 14
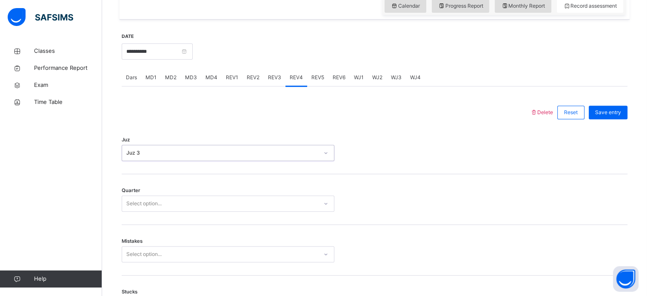
click at [126, 156] on div "Juz 3" at bounding box center [222, 153] width 192 height 8
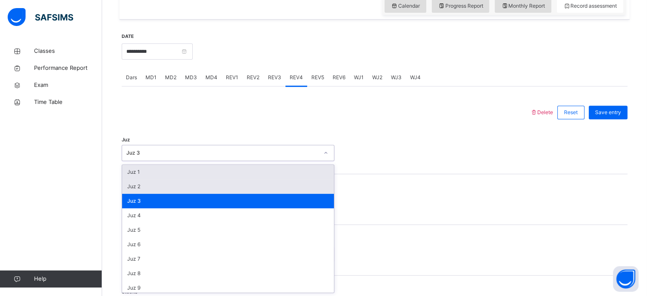
click at [131, 192] on div "Juz 2" at bounding box center [228, 186] width 212 height 14
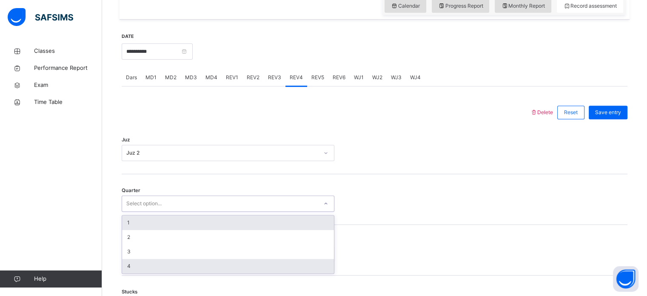
click at [123, 264] on div "4" at bounding box center [228, 266] width 212 height 14
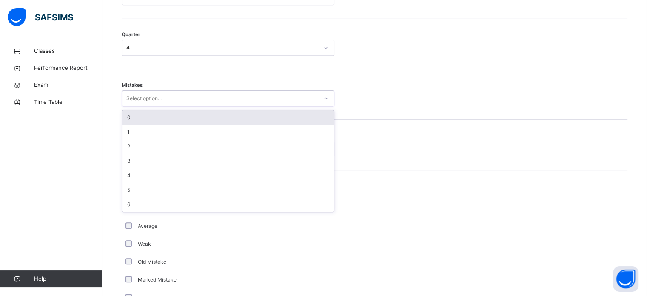
scroll to position [464, 0]
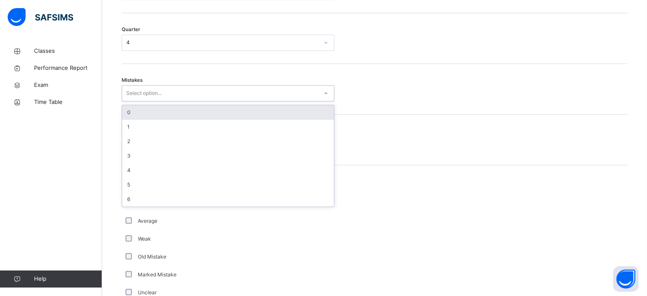
click at [124, 112] on div "0" at bounding box center [228, 112] width 212 height 14
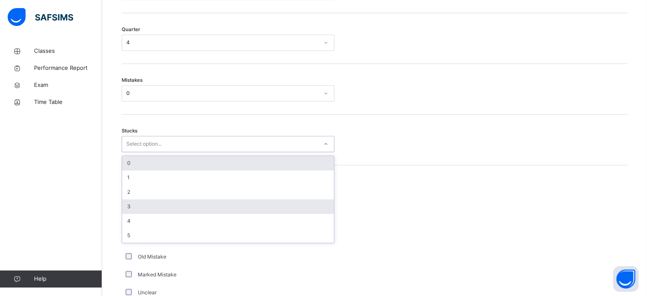
click at [127, 204] on div "3" at bounding box center [228, 206] width 212 height 14
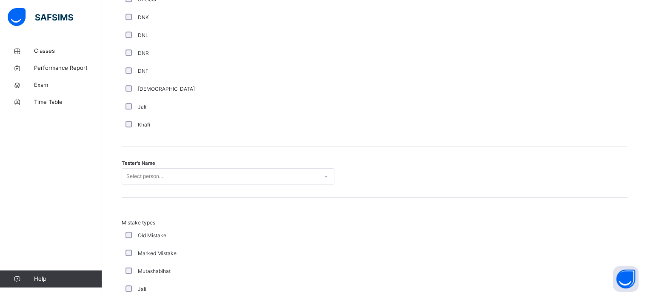
scroll to position [795, 0]
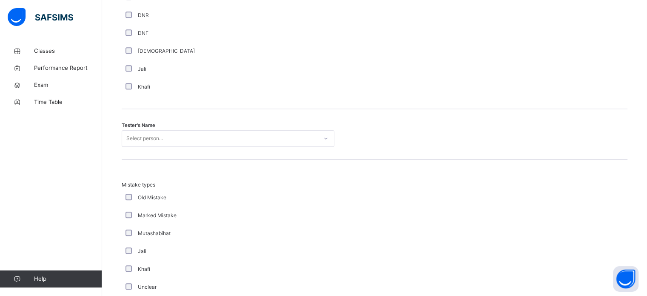
click at [598, 189] on div "Mistake types Old Mistake Marked Mistake Mutashabihat [PERSON_NAME] Unclear Cha…" at bounding box center [375, 247] width 506 height 133
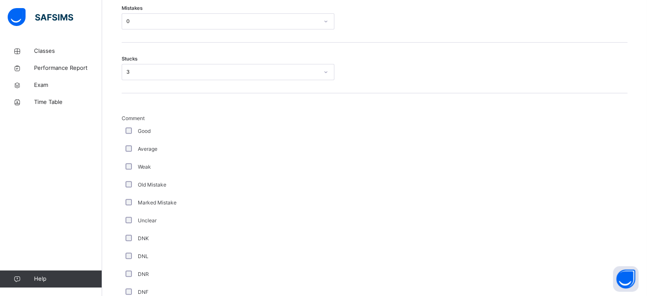
type input "***"
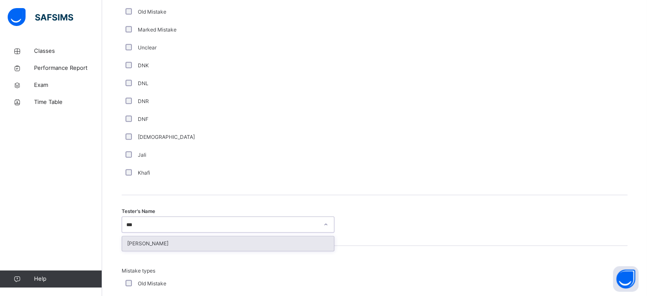
scroll to position [711, 0]
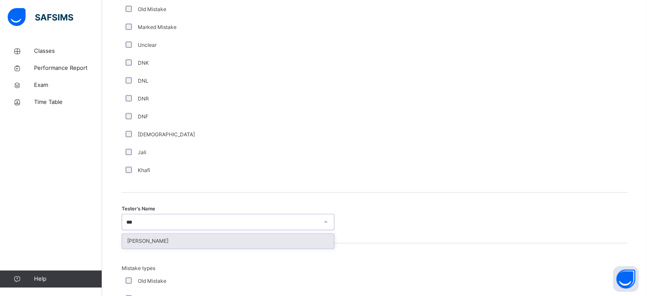
click at [122, 245] on div "[PERSON_NAME]" at bounding box center [228, 241] width 212 height 14
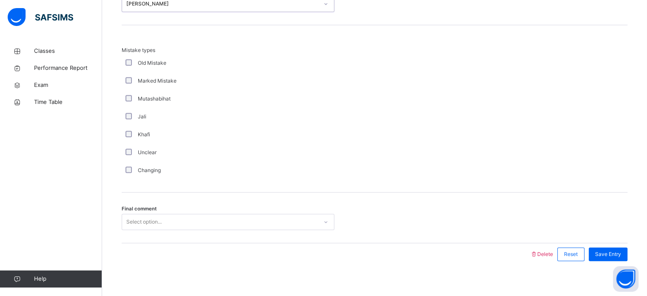
scroll to position [936, 0]
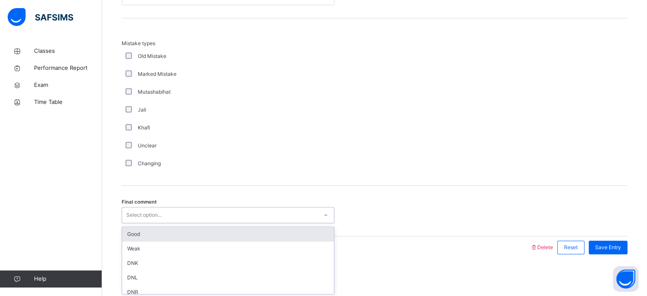
click at [126, 235] on div "Good" at bounding box center [228, 234] width 212 height 14
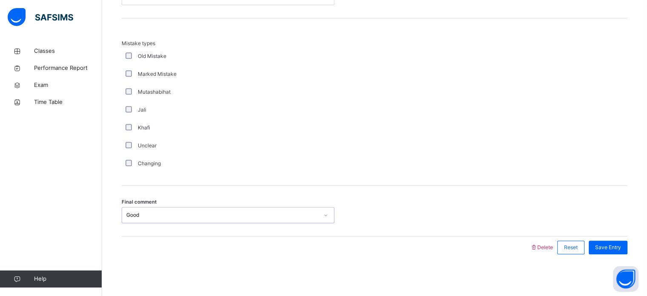
click at [126, 216] on div "Good" at bounding box center [222, 215] width 192 height 8
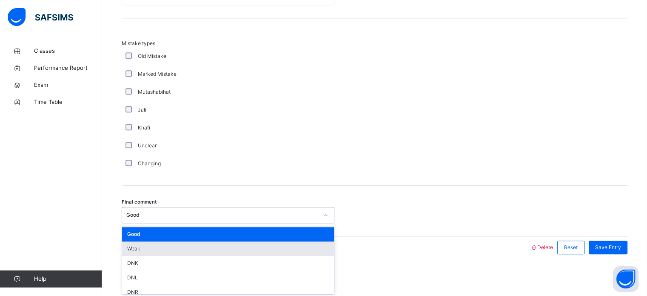
click at [123, 245] on div "Weak" at bounding box center [228, 248] width 212 height 14
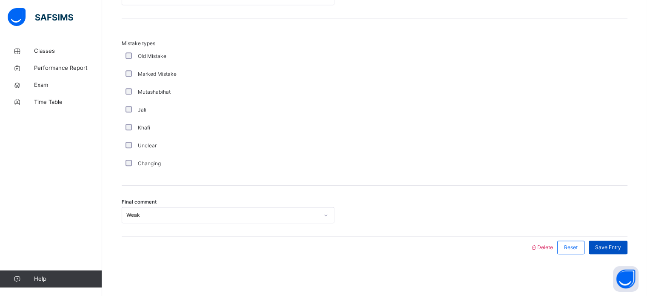
click at [623, 253] on div "Save Entry" at bounding box center [608, 247] width 39 height 14
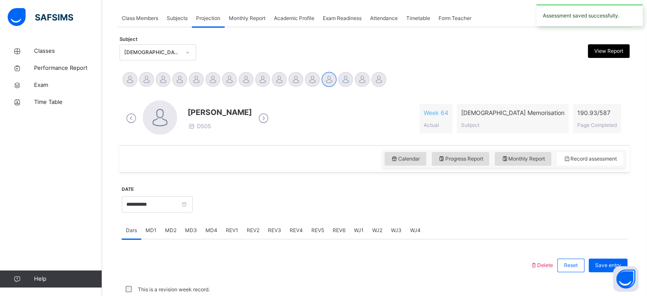
scroll to position [343, 0]
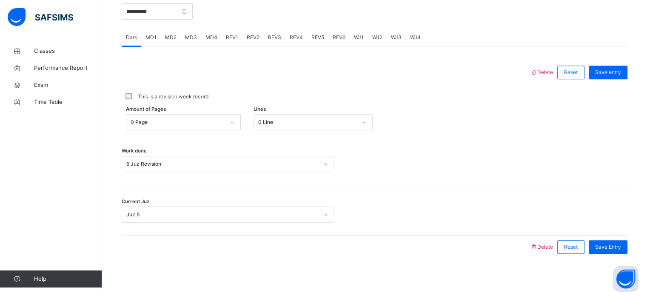
click at [312, 41] on div "REV5" at bounding box center [317, 37] width 21 height 17
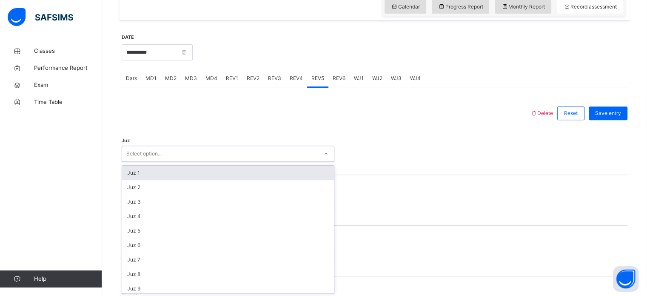
scroll to position [303, 0]
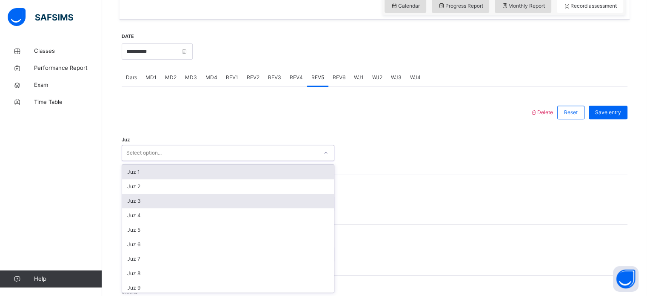
click at [123, 200] on div "Juz 3" at bounding box center [228, 201] width 212 height 14
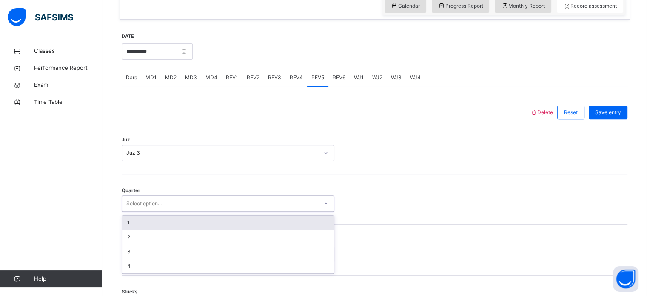
click at [127, 222] on div "1" at bounding box center [228, 222] width 212 height 14
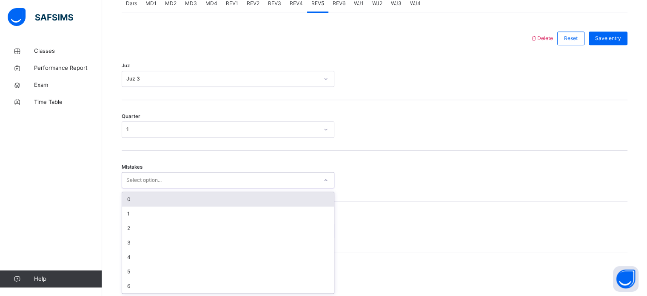
scroll to position [378, 0]
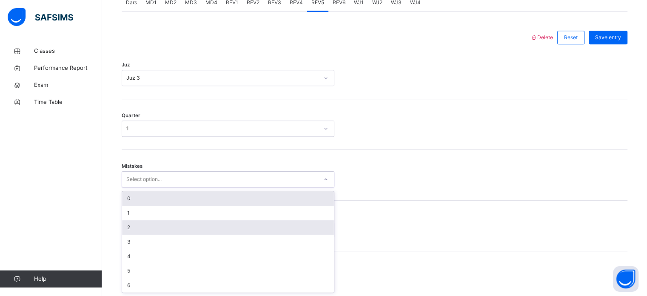
click at [126, 229] on div "2" at bounding box center [228, 227] width 212 height 14
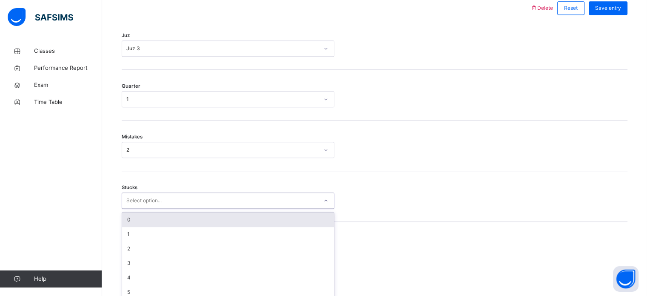
scroll to position [414, 0]
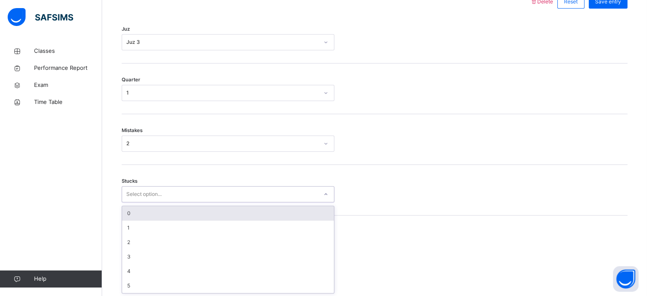
click at [127, 140] on div "2" at bounding box center [222, 144] width 192 height 8
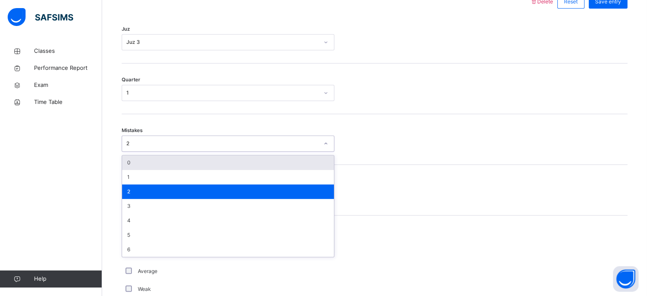
click at [123, 163] on div "0" at bounding box center [228, 162] width 212 height 14
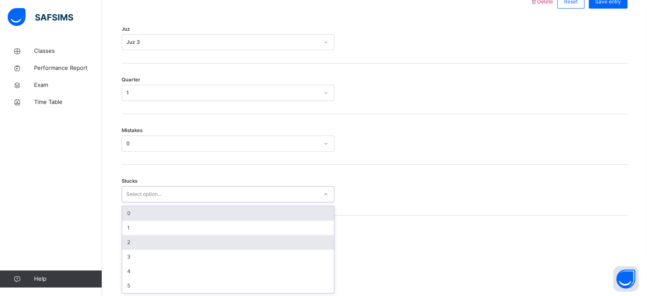
click at [123, 241] on div "2" at bounding box center [228, 242] width 212 height 14
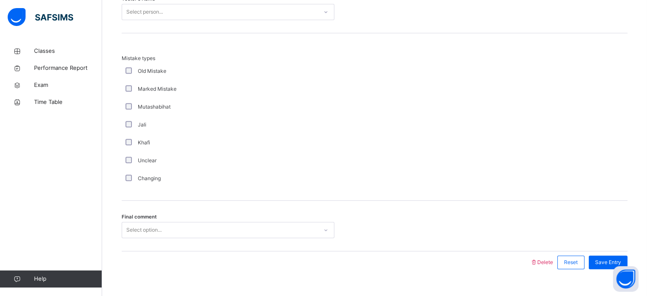
scroll to position [915, 0]
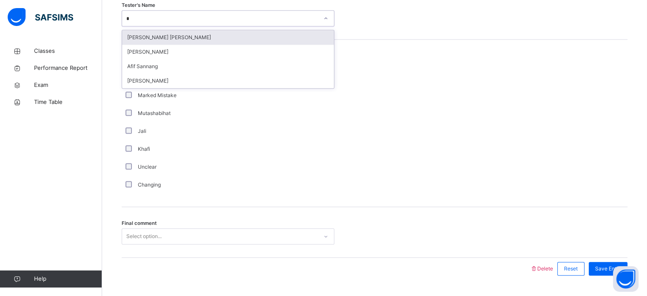
type input "**"
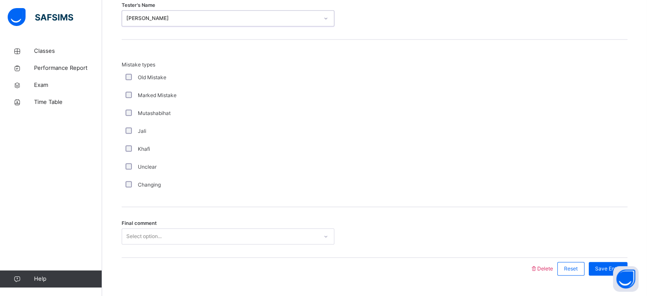
scroll to position [936, 0]
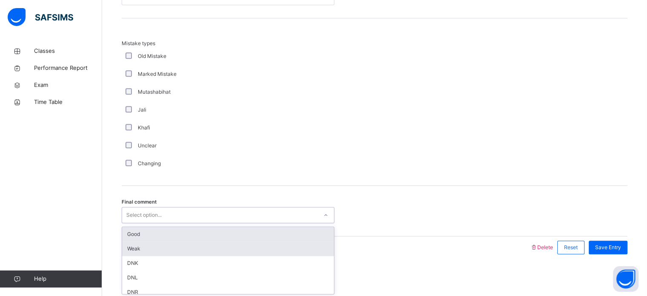
click at [126, 243] on div "Weak" at bounding box center [228, 248] width 212 height 14
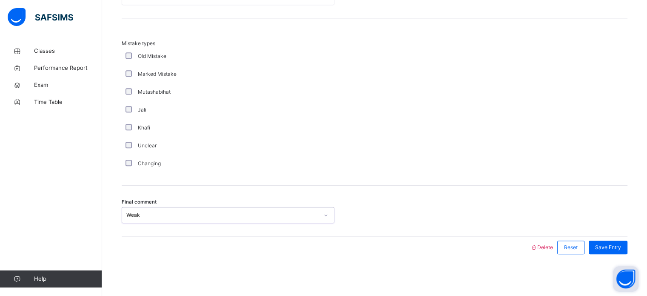
click at [614, 278] on button "Open asap" at bounding box center [626, 279] width 26 height 26
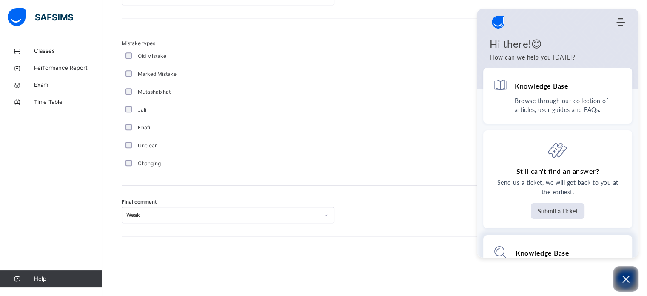
click at [627, 245] on div "Knowledge Base No result found" at bounding box center [558, 265] width 149 height 60
click at [637, 277] on button "Open asap" at bounding box center [626, 279] width 26 height 26
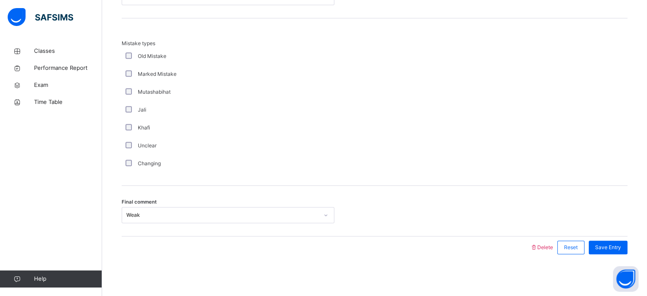
click at [639, 258] on div "Knowledge Base Browse through our collection of articles, user guides and FAQs." at bounding box center [639, 258] width 0 height 0
click at [628, 246] on div "Save Entry" at bounding box center [608, 247] width 39 height 14
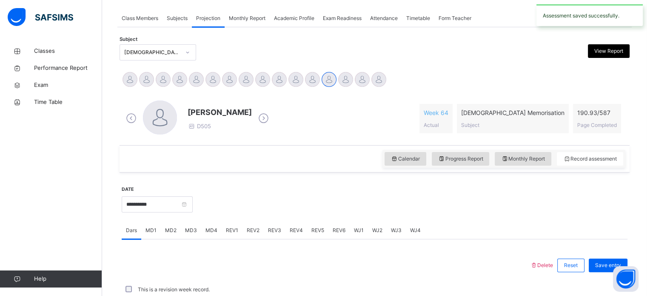
scroll to position [343, 0]
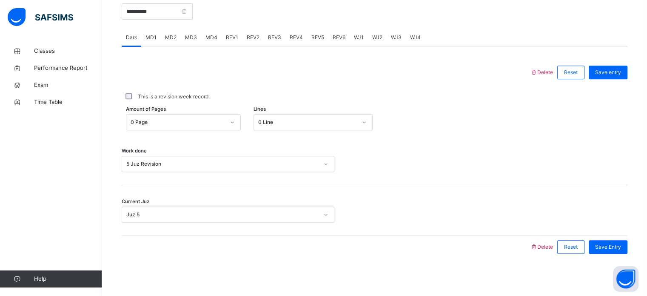
click at [343, 37] on span "REV6" at bounding box center [339, 38] width 13 height 8
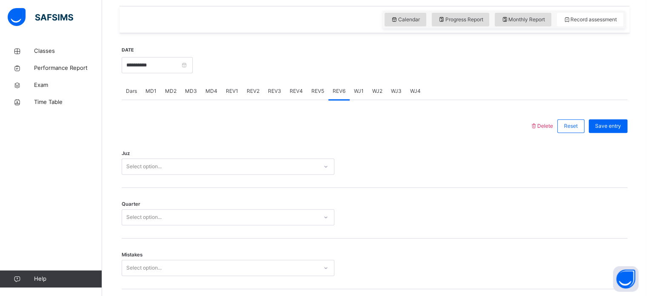
scroll to position [313, 0]
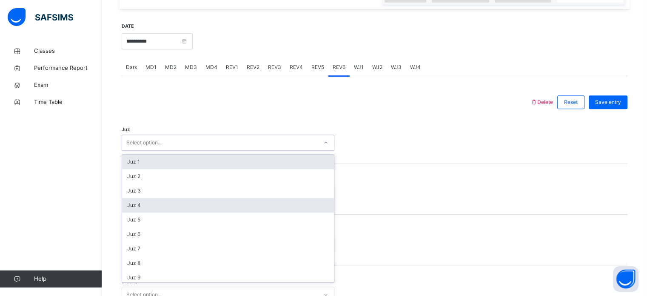
click at [126, 199] on div "Juz 4" at bounding box center [228, 205] width 212 height 14
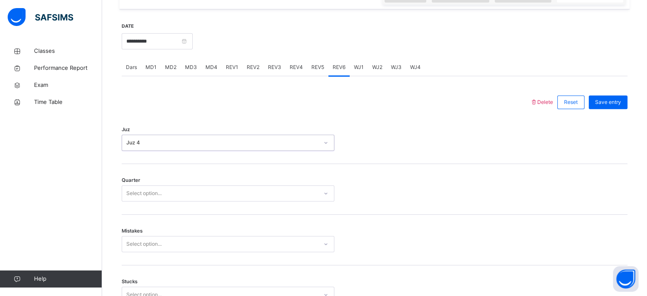
click at [127, 140] on div "Juz 4" at bounding box center [222, 143] width 192 height 8
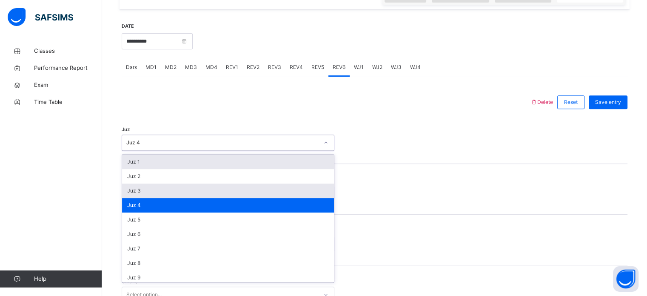
click at [128, 188] on div "Juz 3" at bounding box center [228, 190] width 212 height 14
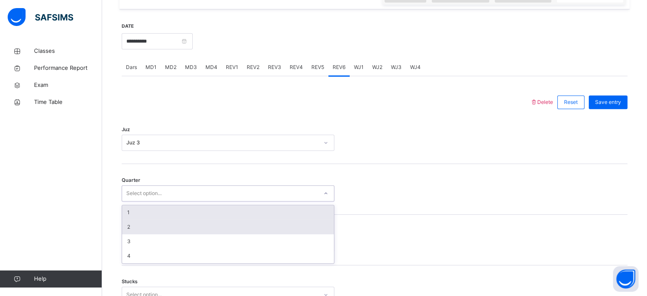
click at [123, 224] on div "2" at bounding box center [228, 227] width 212 height 14
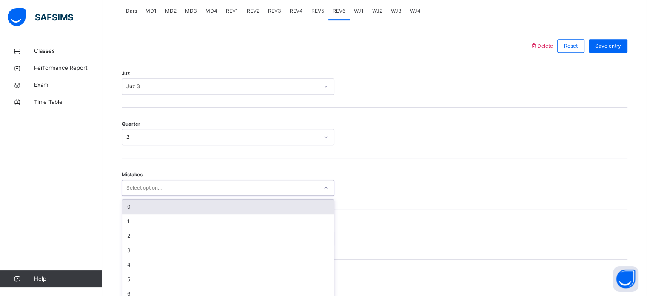
scroll to position [378, 0]
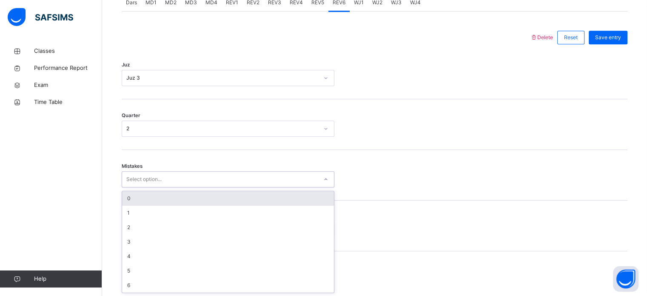
click at [129, 198] on div "0" at bounding box center [228, 198] width 212 height 14
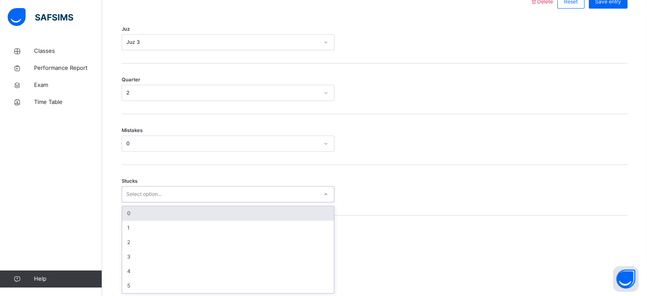
click at [123, 213] on div "0" at bounding box center [228, 213] width 212 height 14
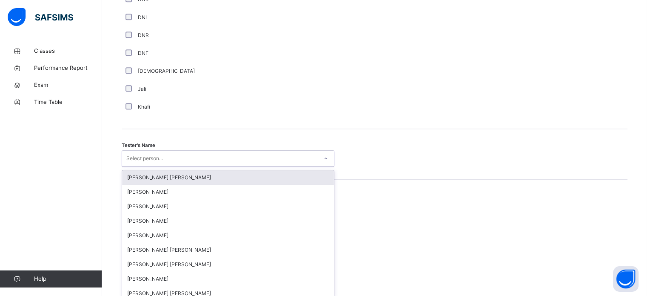
scroll to position [780, 0]
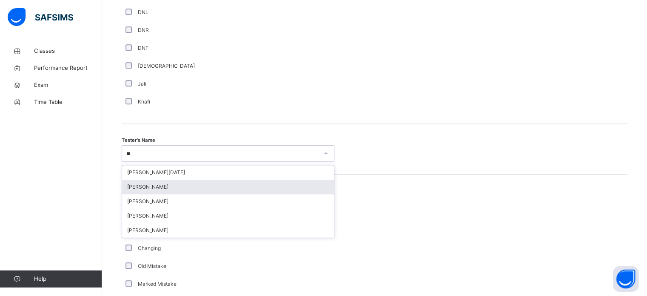
type input "*"
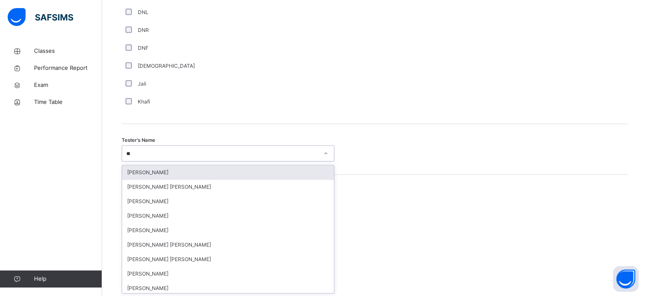
type input "***"
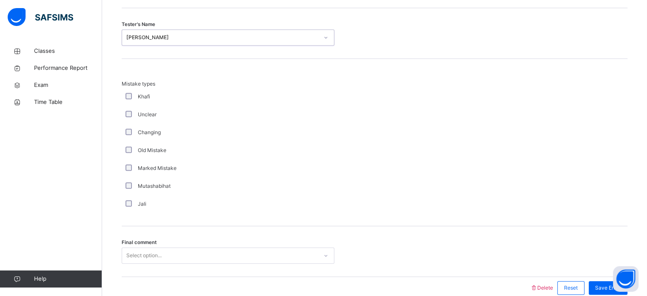
scroll to position [936, 0]
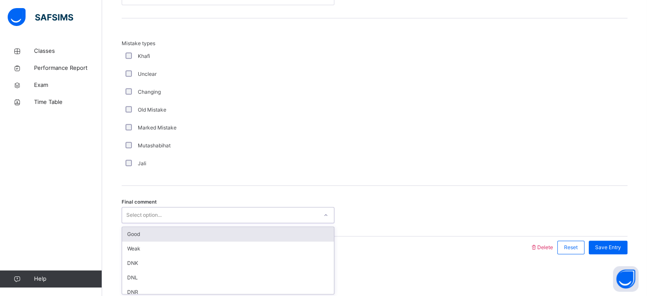
click at [126, 237] on div "Good" at bounding box center [228, 234] width 212 height 14
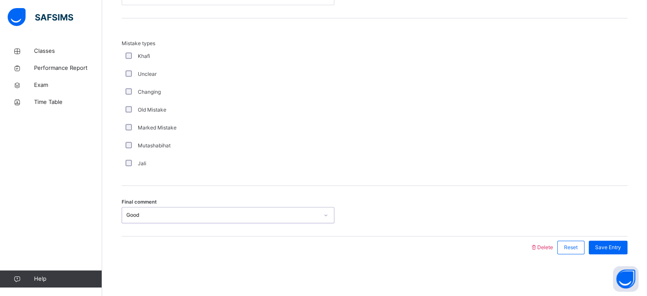
click at [126, 216] on div "Good" at bounding box center [222, 215] width 192 height 8
type input "*"
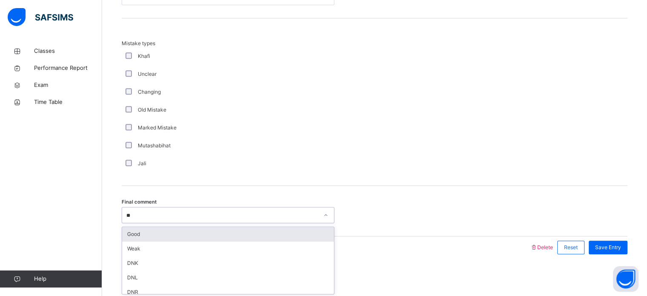
type input "***"
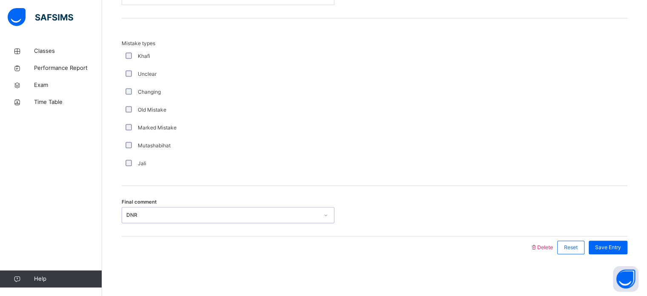
click at [621, 249] on span "Save Entry" at bounding box center [608, 247] width 26 height 8
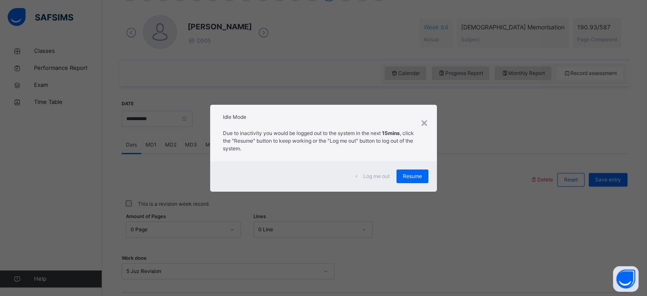
scroll to position [233, 0]
click at [421, 178] on span "Resume" at bounding box center [412, 176] width 19 height 8
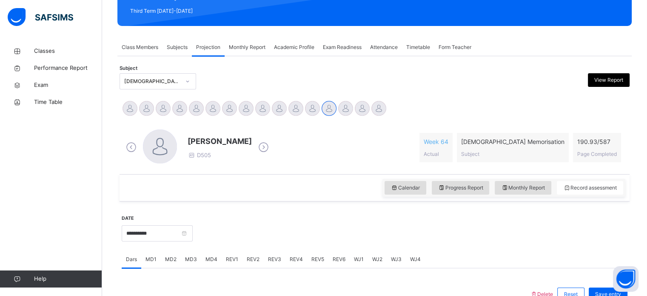
scroll to position [121, 0]
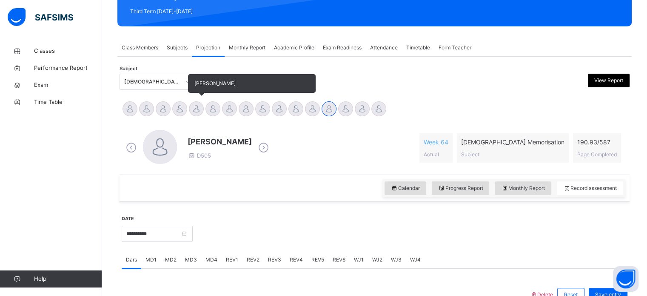
click at [202, 112] on div at bounding box center [196, 108] width 15 height 15
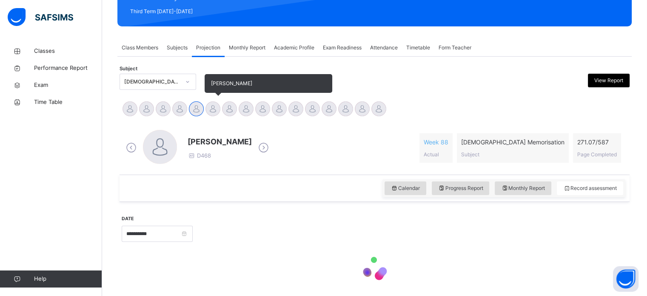
click at [220, 112] on div at bounding box center [213, 108] width 15 height 15
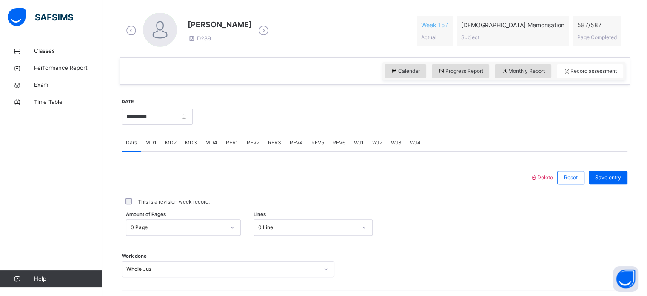
scroll to position [238, 0]
click at [189, 108] on input "**********" at bounding box center [157, 116] width 71 height 16
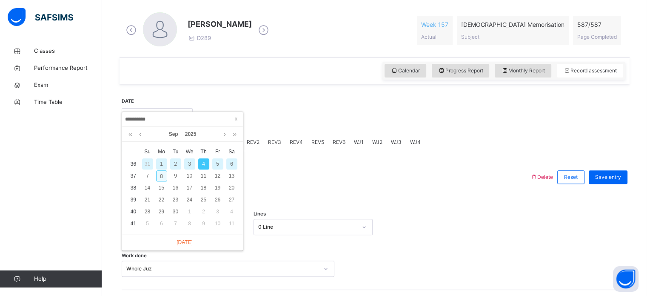
click at [160, 173] on div "8" at bounding box center [161, 175] width 11 height 11
type input "**********"
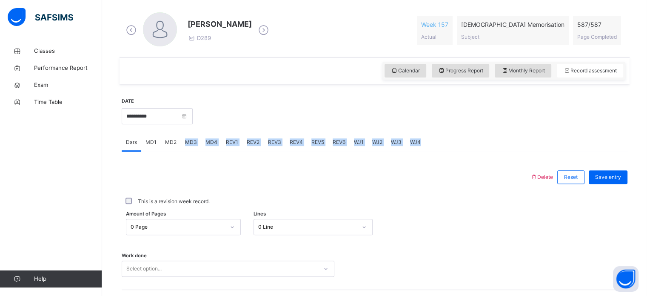
drag, startPoint x: 180, startPoint y: 136, endPoint x: 209, endPoint y: 172, distance: 46.0
click at [209, 172] on div "Dars MD1 MD2 MD3 MD4 REV1 REV2 REV3 REV4 REV5 REV6 WJ1 WJ2 WJ3 WJ4 Dars More Op…" at bounding box center [375, 248] width 506 height 229
click at [422, 166] on div at bounding box center [326, 177] width 400 height 22
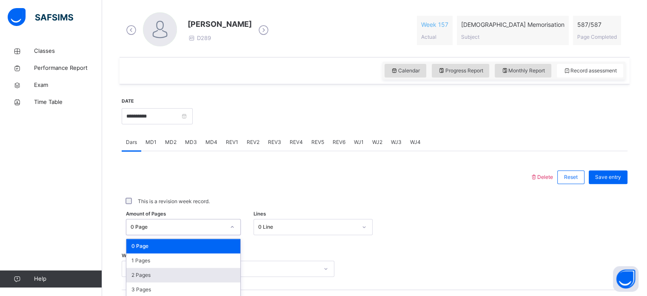
click at [220, 225] on div "option 2 Pages focused, 3 of 588. 588 results available. Use Up and Down to cho…" at bounding box center [183, 227] width 115 height 16
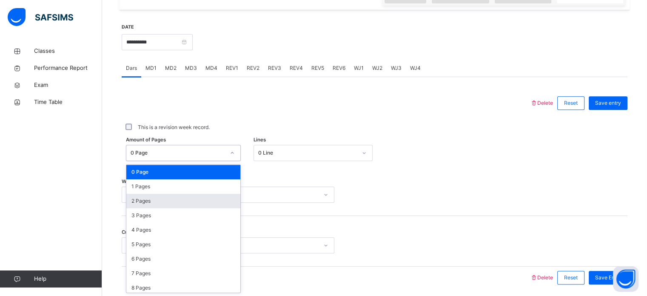
click at [199, 194] on div "2 Pages" at bounding box center [183, 201] width 114 height 14
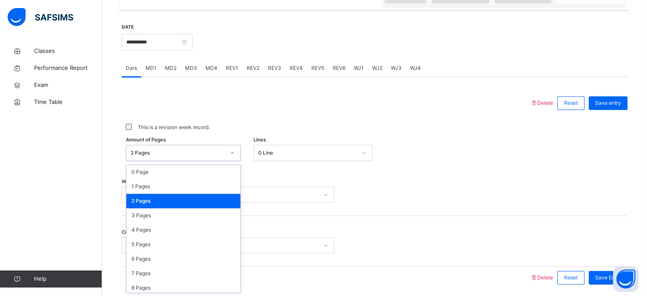
click at [220, 149] on div "2 Pages" at bounding box center [178, 153] width 94 height 8
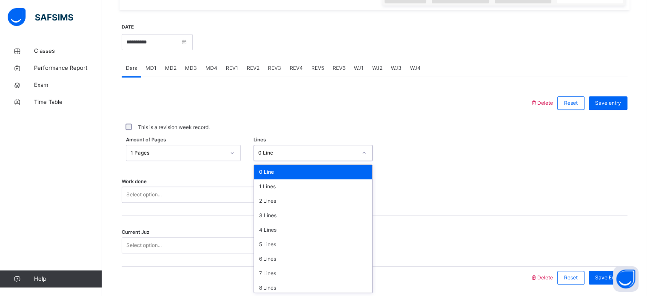
click at [312, 159] on div "0 Line" at bounding box center [313, 153] width 119 height 16
click at [271, 272] on div "7 Lines" at bounding box center [313, 273] width 118 height 14
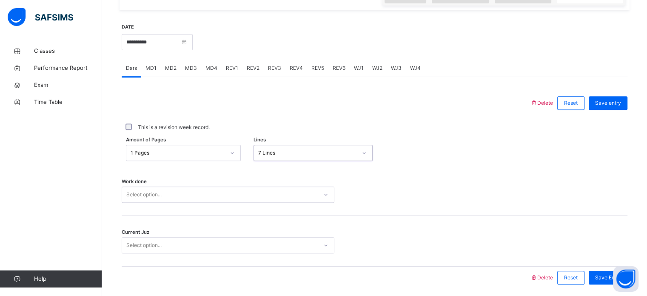
scroll to position [343, 0]
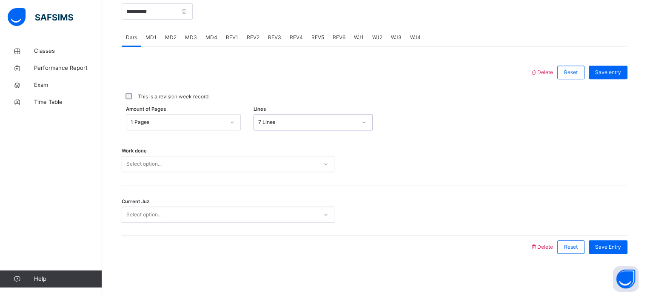
click at [272, 172] on div "Select option..." at bounding box center [228, 164] width 213 height 16
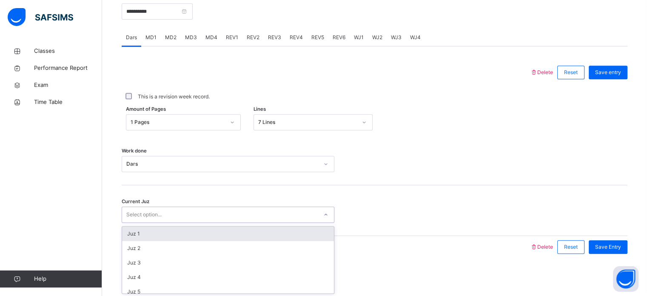
click at [277, 211] on div "Select option..." at bounding box center [220, 214] width 196 height 13
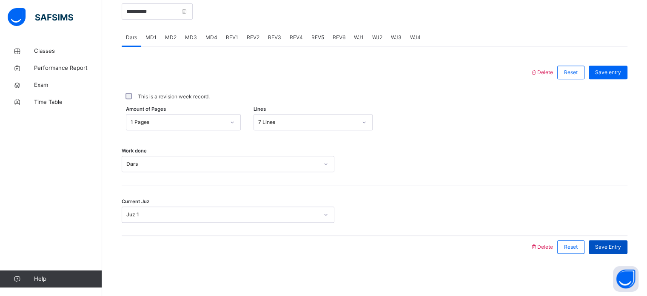
click at [621, 243] on span "Save Entry" at bounding box center [608, 247] width 26 height 8
click at [619, 236] on div "Save Entry" at bounding box center [606, 247] width 43 height 22
